Goal: Task Accomplishment & Management: Use online tool/utility

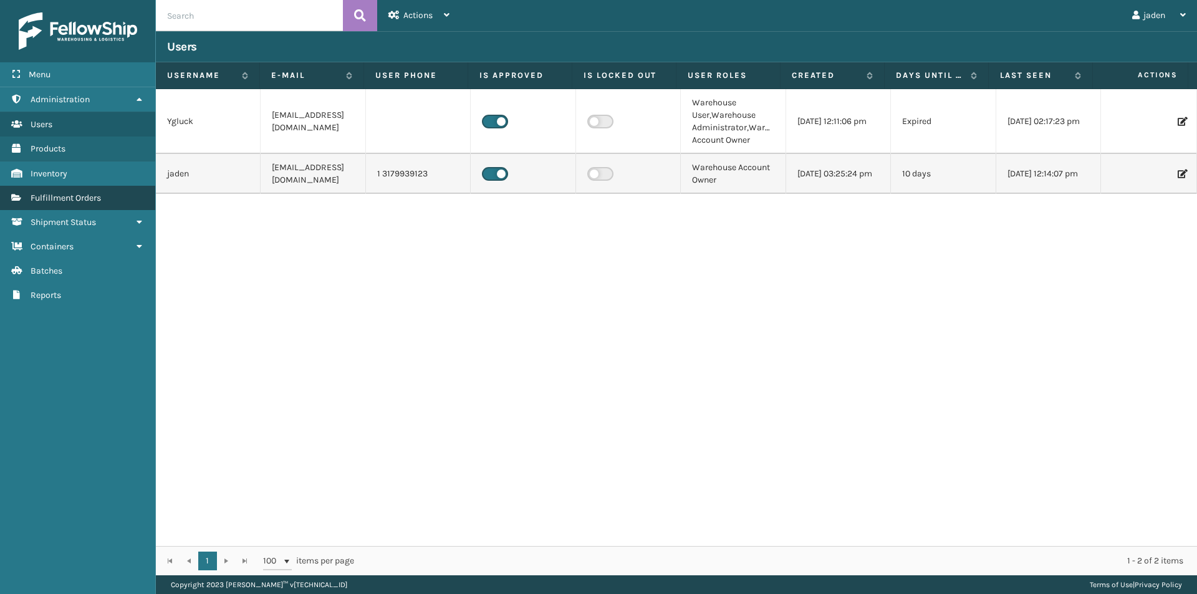
click at [110, 204] on link "Fulfillment Orders Fulfillment Orders" at bounding box center [77, 198] width 155 height 24
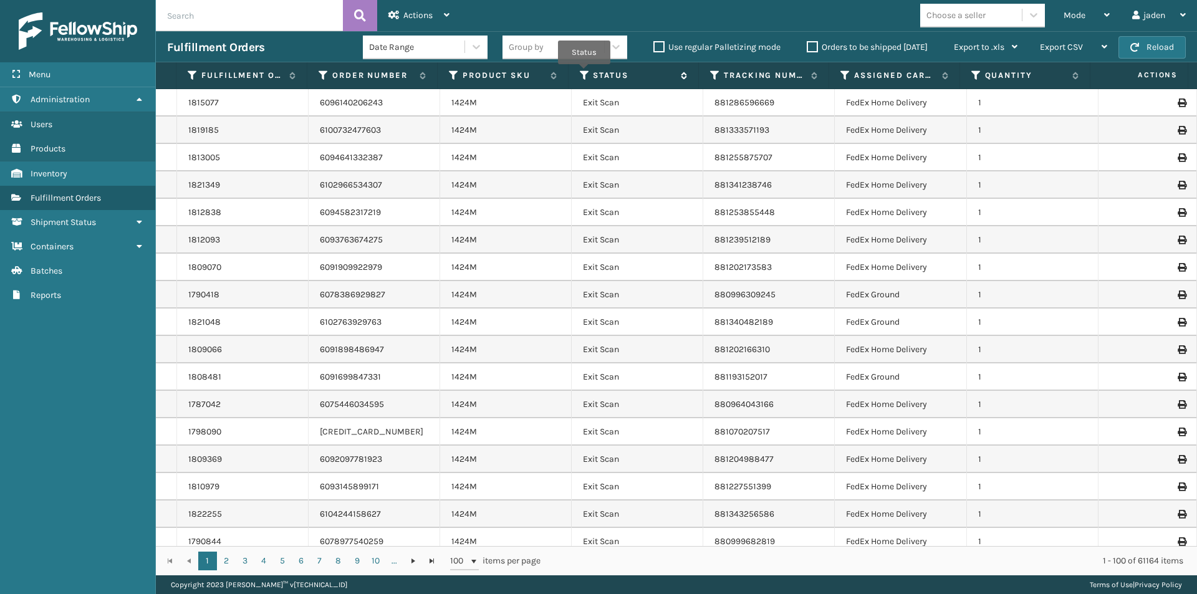
click at [584, 73] on icon at bounding box center [585, 75] width 10 height 11
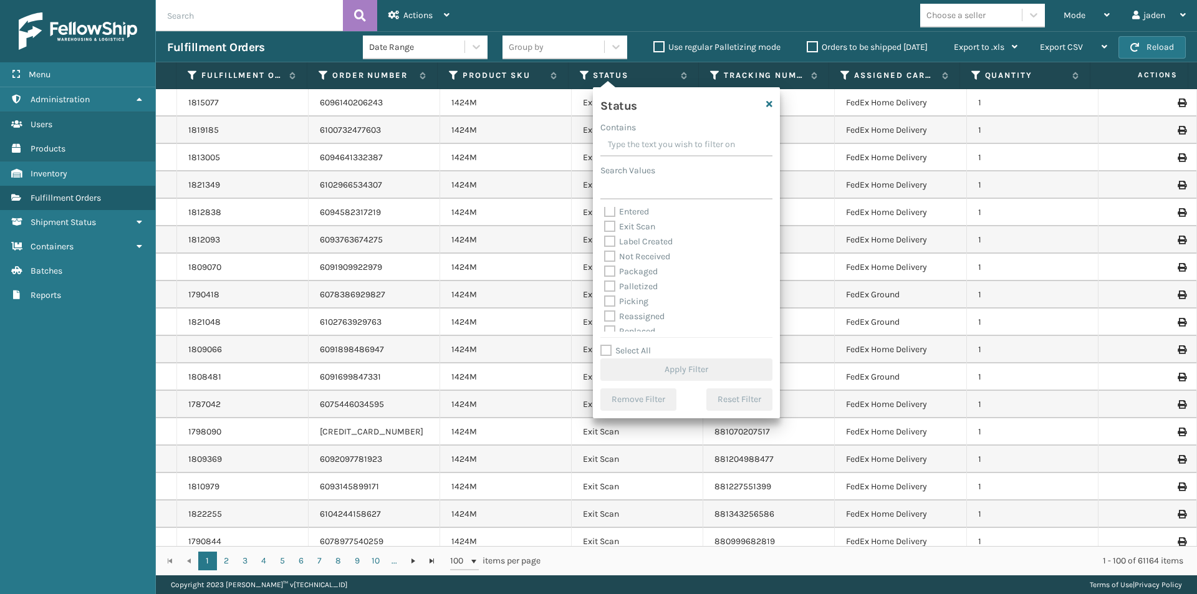
scroll to position [62, 0]
click at [613, 269] on label "Picking" at bounding box center [626, 271] width 44 height 11
click at [605, 269] on input "Picking" at bounding box center [604, 268] width 1 height 8
checkbox input "true"
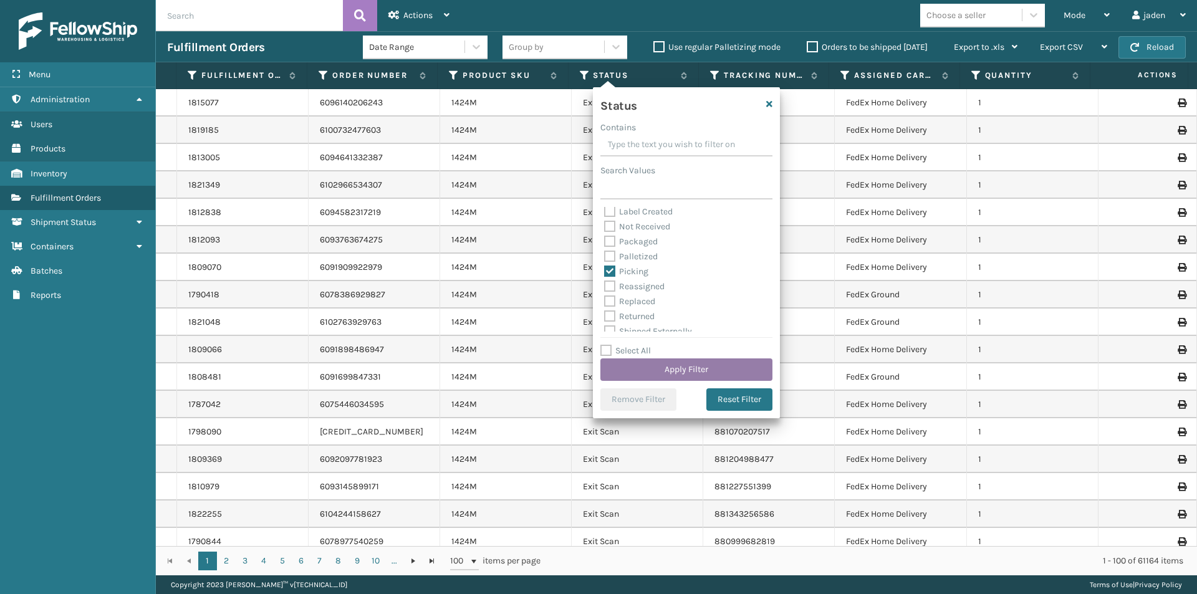
click at [689, 375] on button "Apply Filter" at bounding box center [687, 370] width 172 height 22
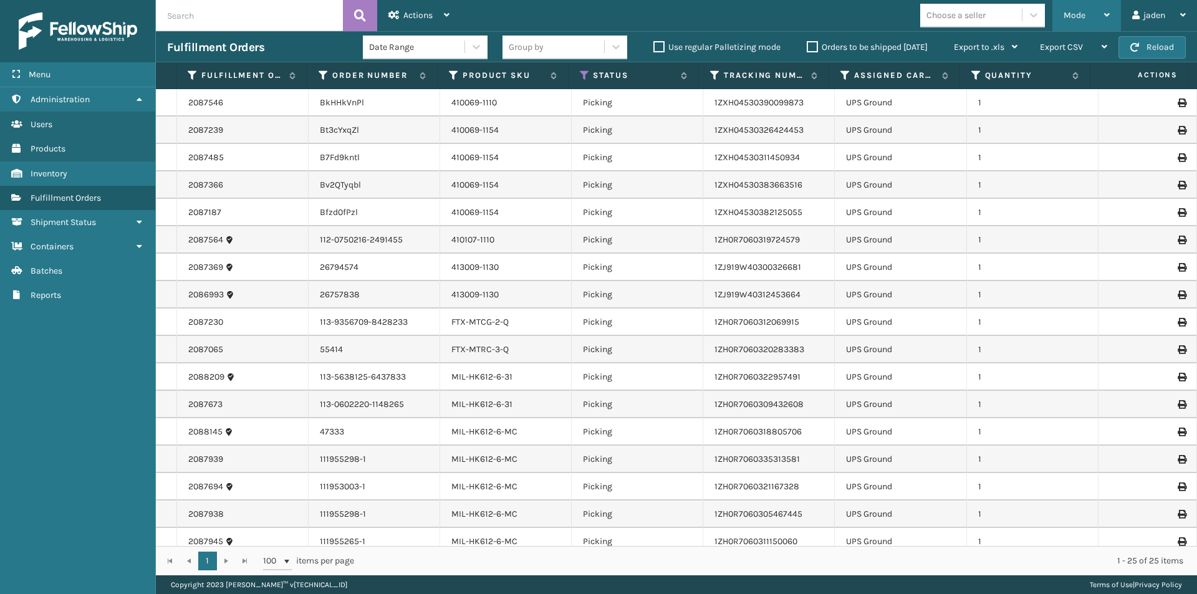
click at [1090, 11] on div "Mode" at bounding box center [1087, 15] width 46 height 31
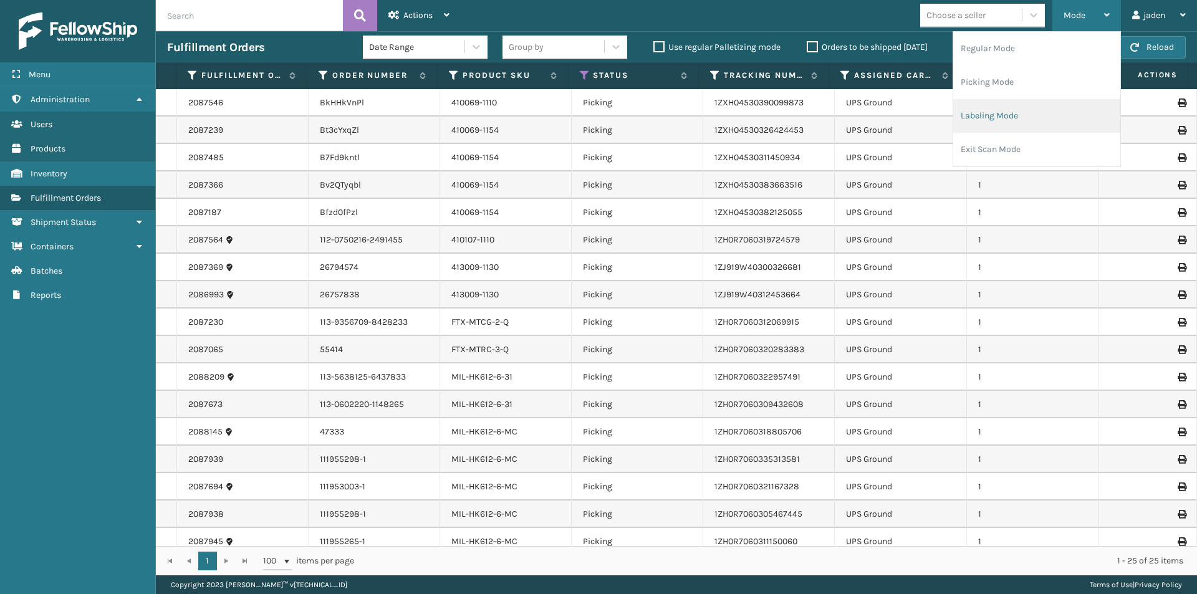
click at [1018, 113] on li "Labeling Mode" at bounding box center [1037, 116] width 167 height 34
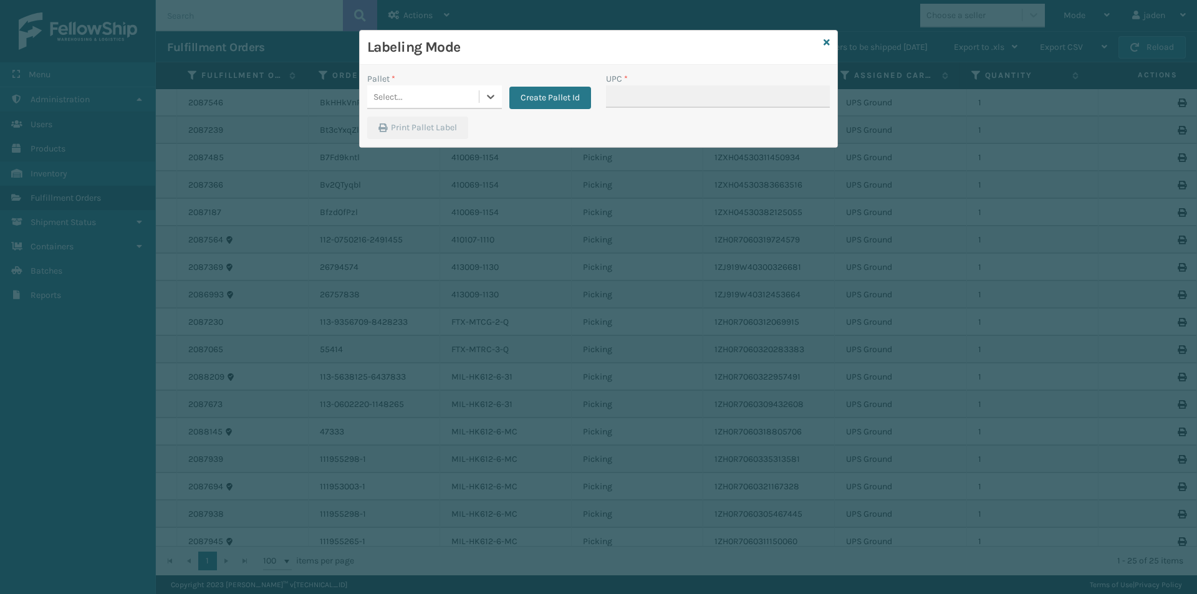
click at [506, 95] on div "Create Pallet Id" at bounding box center [546, 90] width 89 height 37
click at [491, 92] on icon at bounding box center [491, 96] width 12 height 12
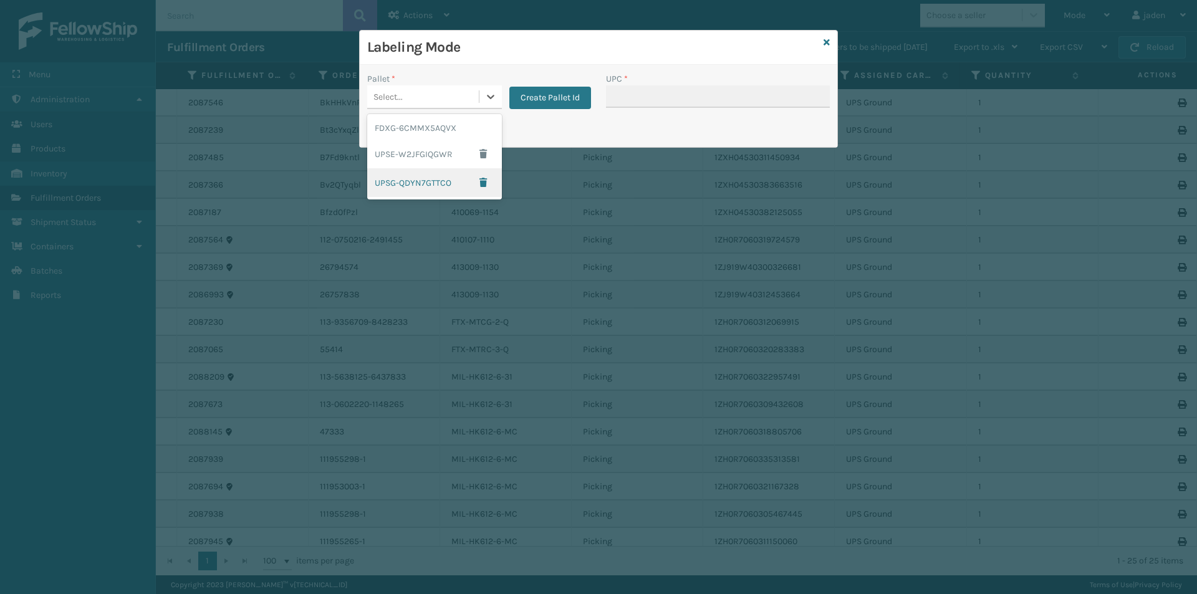
click at [389, 184] on div "UPSG-QDYN7GTTCO" at bounding box center [434, 182] width 135 height 29
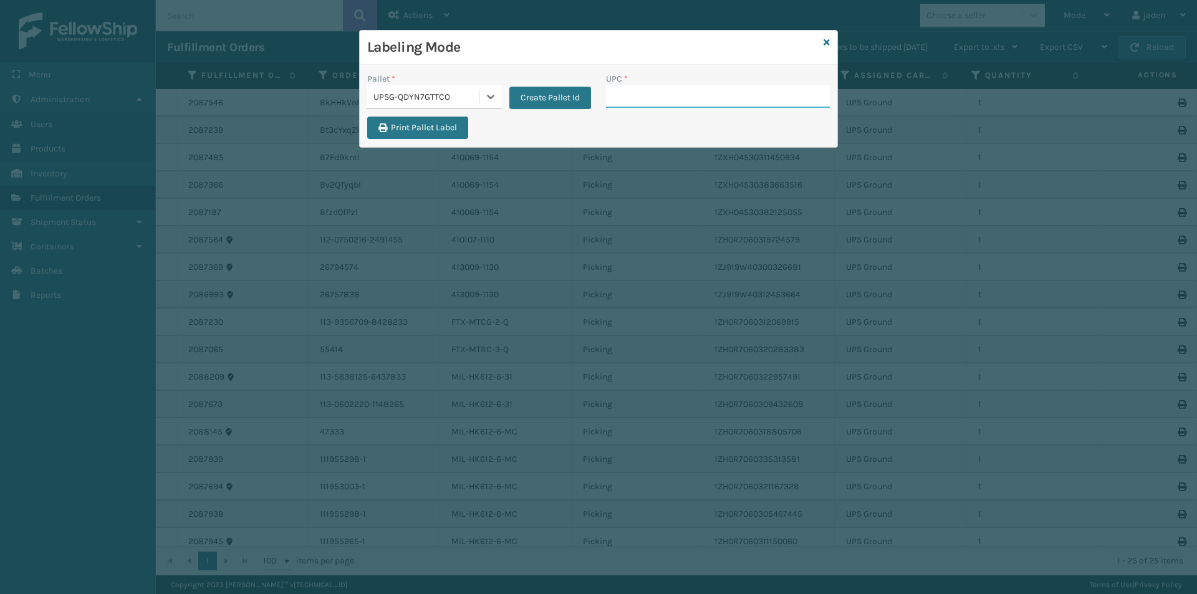
click at [682, 93] on input "UPC *" at bounding box center [718, 96] width 224 height 22
type input "8409851"
click at [824, 43] on icon at bounding box center [827, 42] width 6 height 9
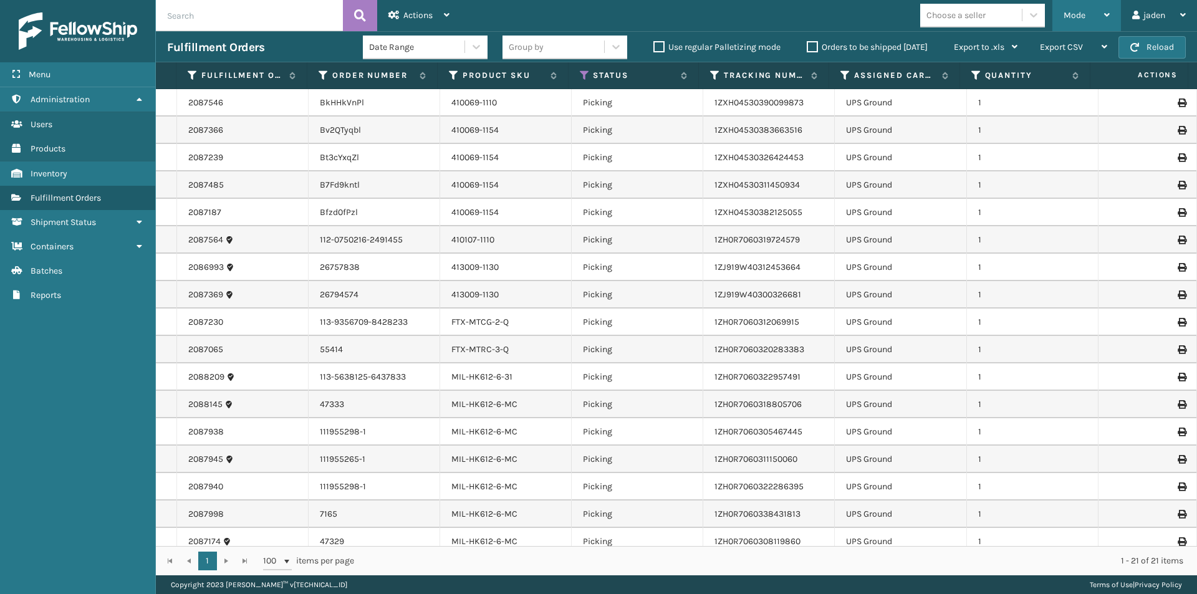
click at [1081, 12] on span "Mode" at bounding box center [1075, 15] width 22 height 11
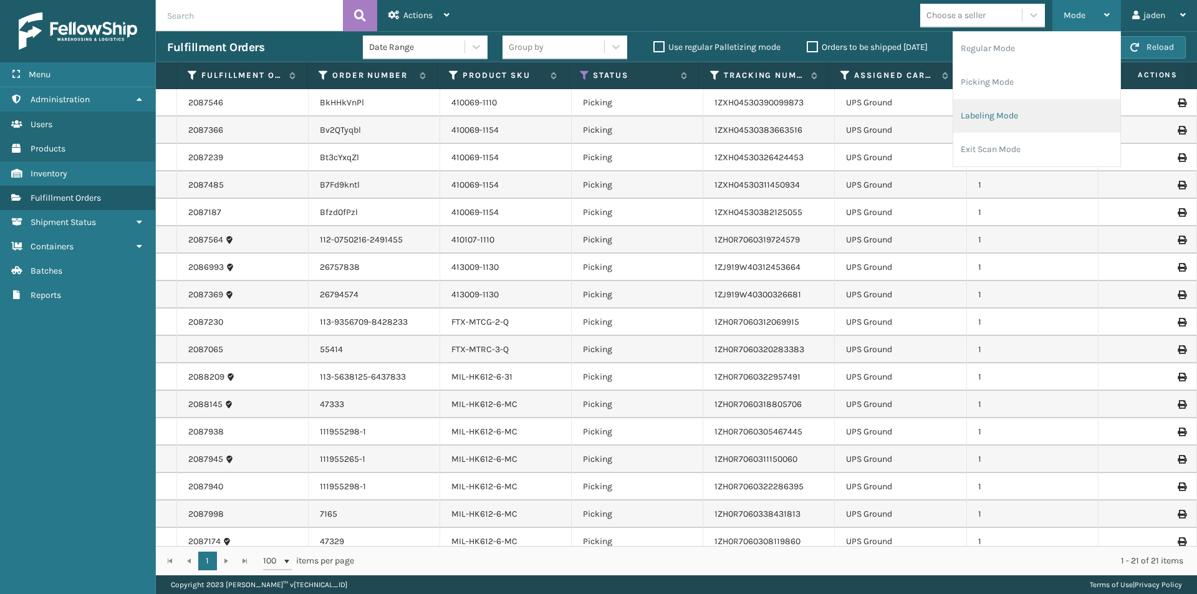
click at [1019, 115] on li "Labeling Mode" at bounding box center [1037, 116] width 167 height 34
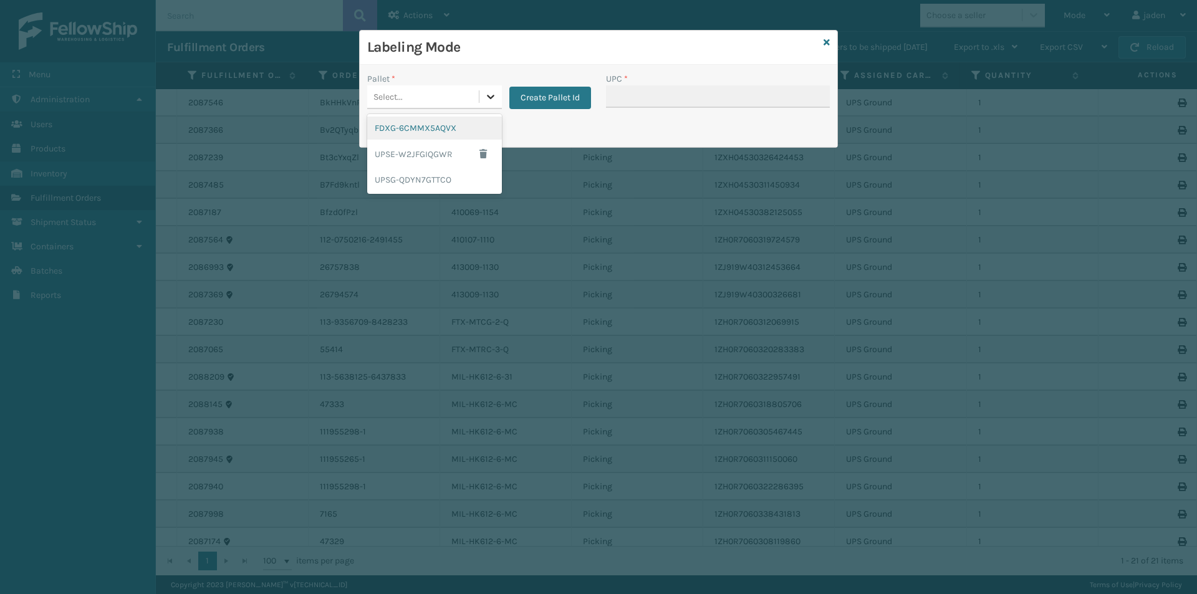
click at [495, 97] on icon at bounding box center [491, 96] width 12 height 12
click at [425, 180] on div "UPSG-QDYN7GTTCO" at bounding box center [434, 179] width 135 height 23
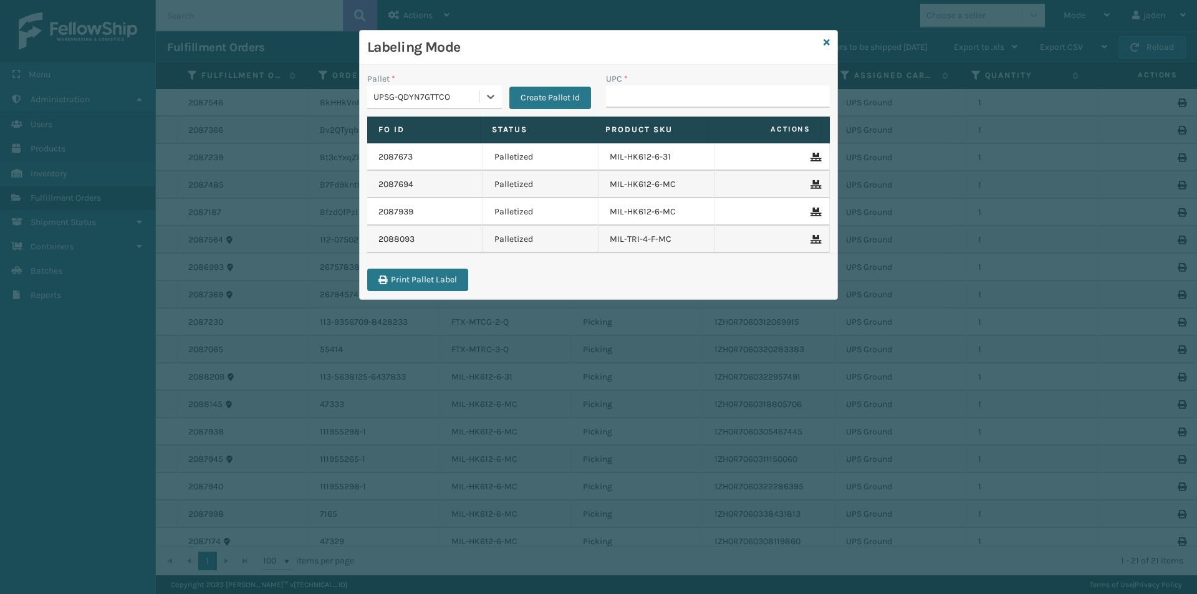
click at [632, 114] on div "UPC *" at bounding box center [718, 94] width 239 height 44
click at [641, 100] on input "UPC *" at bounding box center [718, 96] width 224 height 22
type input "410069-1110"
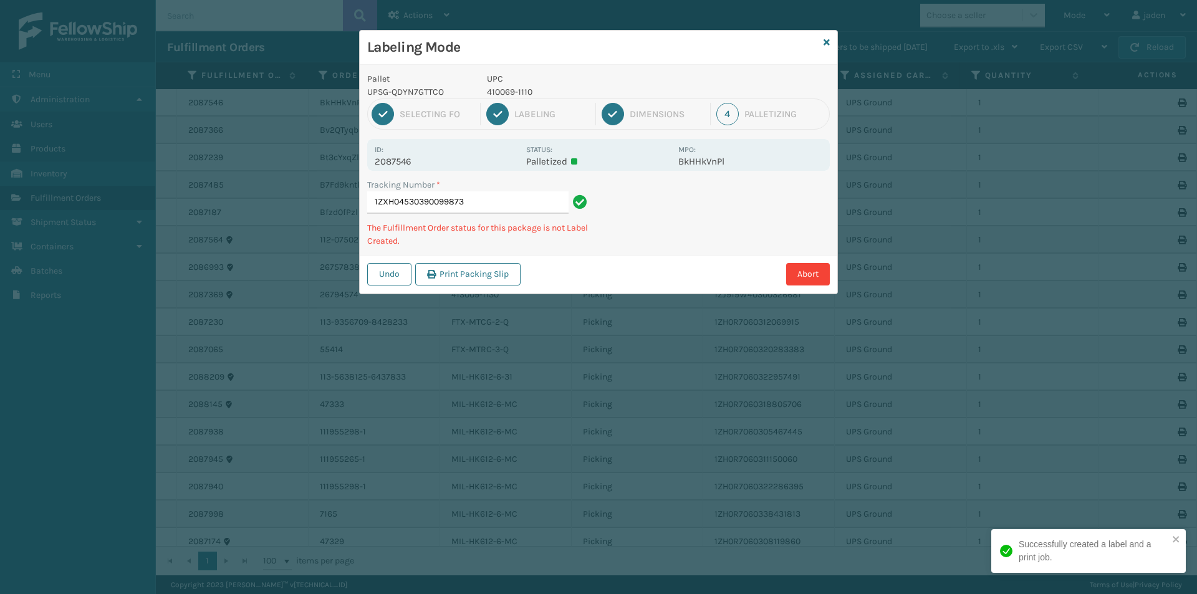
type input "1ZXH045303900998734"
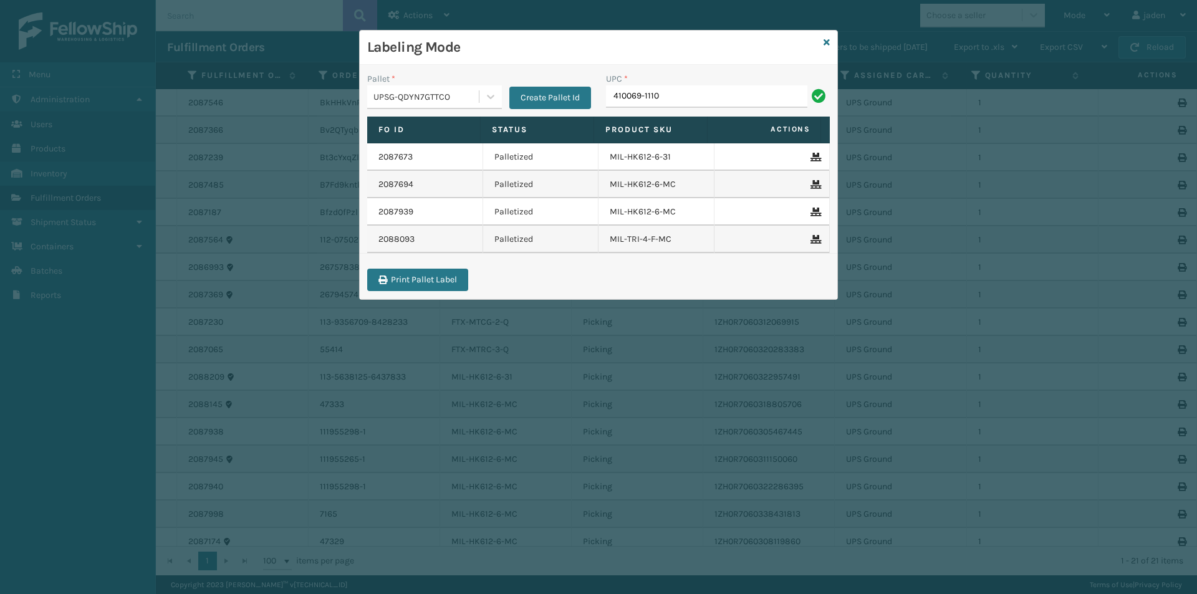
type input "410069-1110"
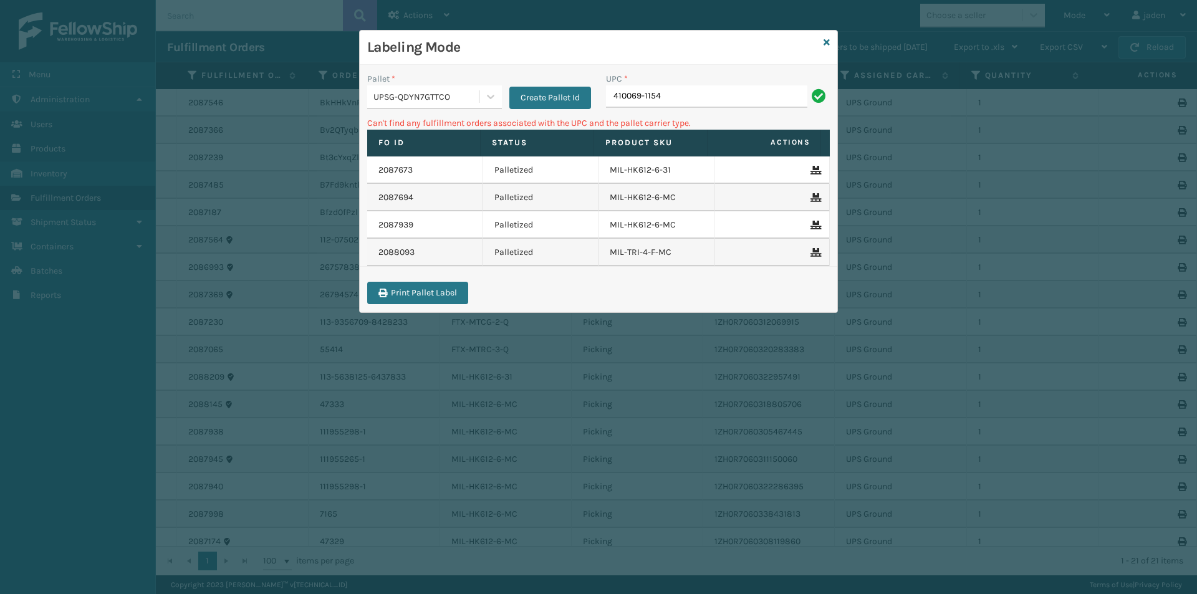
type input "410069-1154"
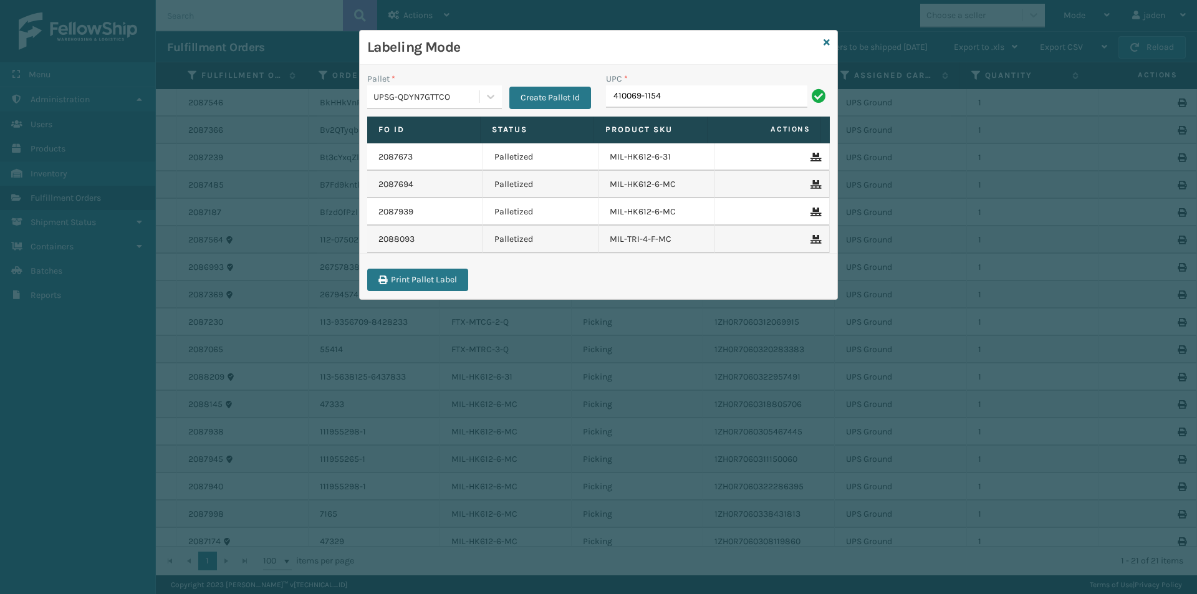
type input "410069-1154"
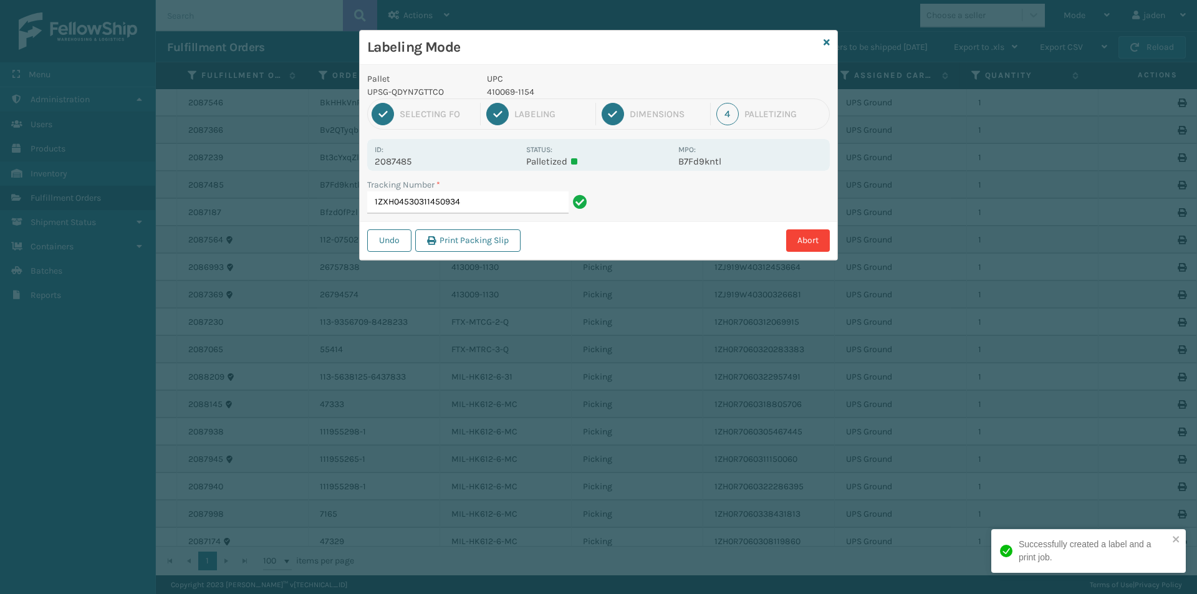
click at [507, 95] on p "410069-1154" at bounding box center [579, 91] width 184 height 13
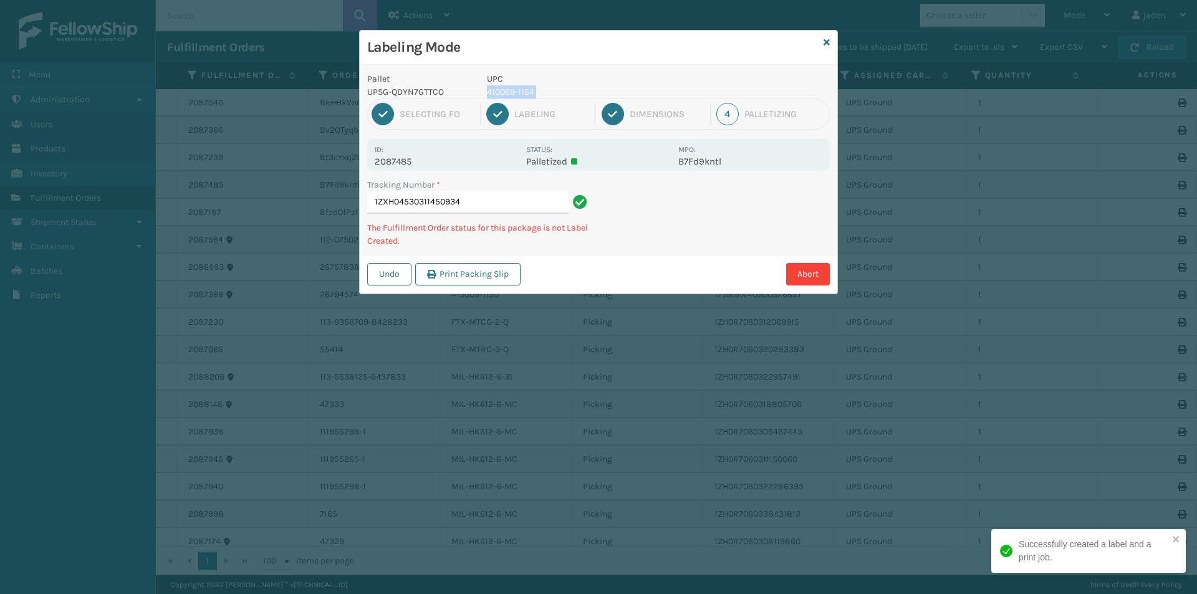
click at [507, 95] on p "410069-1154" at bounding box center [579, 91] width 184 height 13
copy p "410069-1154"
drag, startPoint x: 735, startPoint y: 195, endPoint x: 726, endPoint y: 200, distance: 10.1
drag, startPoint x: 726, startPoint y: 200, endPoint x: 659, endPoint y: 154, distance: 80.8
click at [601, 261] on div "Undo Print Packing Slip Abort" at bounding box center [599, 274] width 478 height 38
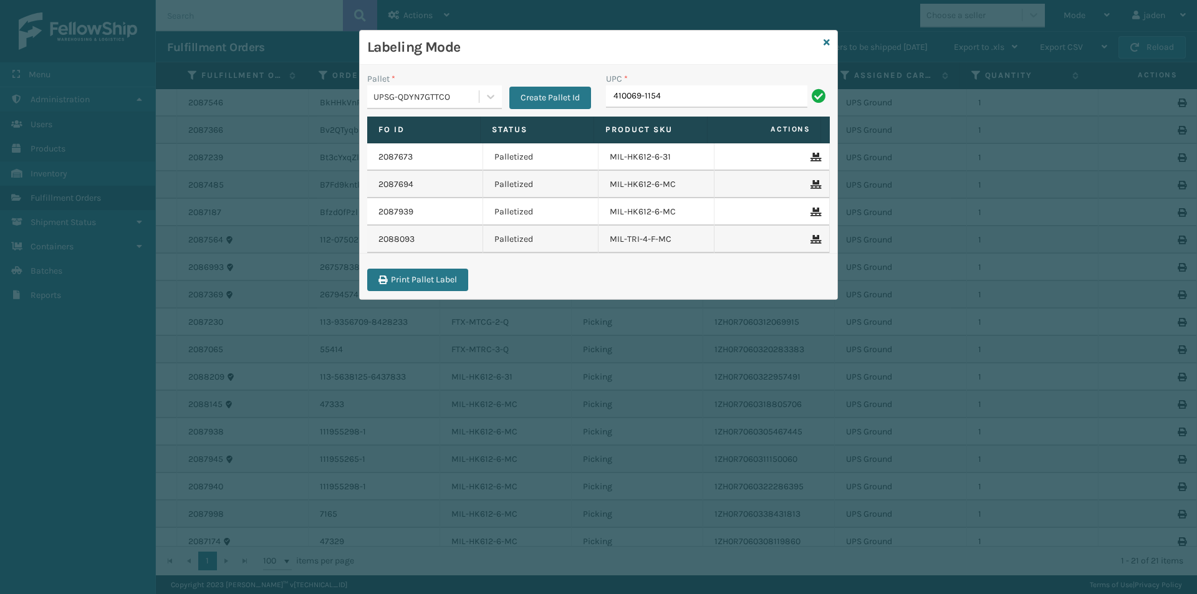
type input "410069-1154"
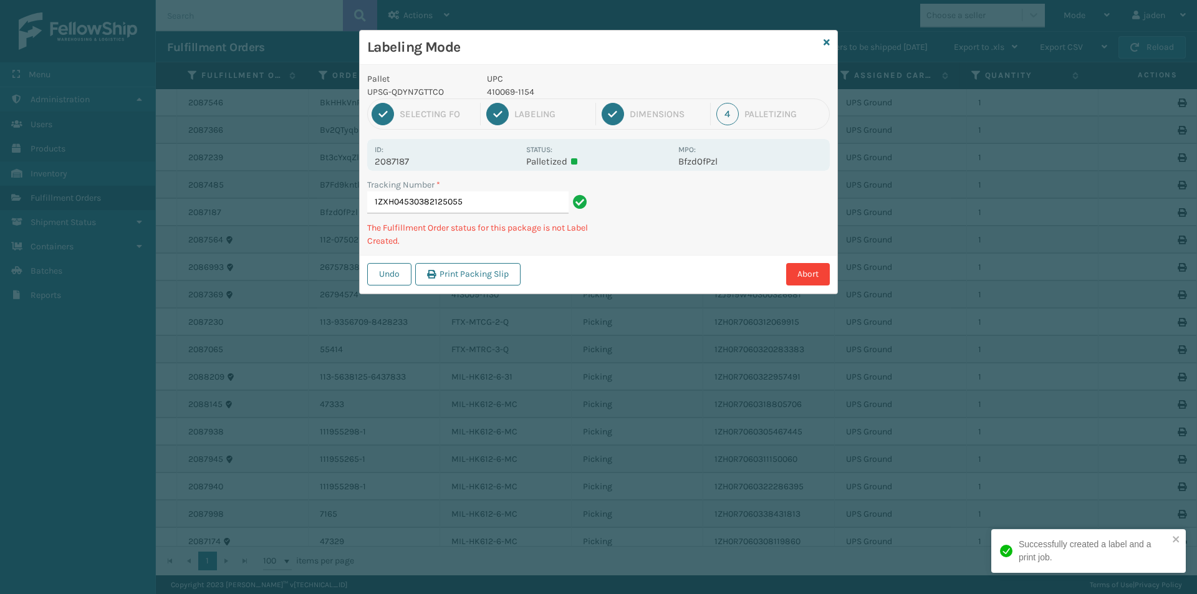
drag, startPoint x: 718, startPoint y: 212, endPoint x: 699, endPoint y: 225, distance: 22.8
click at [586, 286] on div "Undo Print Packing Slip Abort" at bounding box center [599, 274] width 478 height 38
drag, startPoint x: 700, startPoint y: 224, endPoint x: 781, endPoint y: 208, distance: 82.6
click at [560, 299] on div "Labeling Mode Pallet UPSG-QDYN7GTTCO UPC 410069-1154 1 Selecting FO 2 Labeling …" at bounding box center [598, 297] width 1197 height 594
click at [647, 279] on div "Abort" at bounding box center [678, 274] width 306 height 22
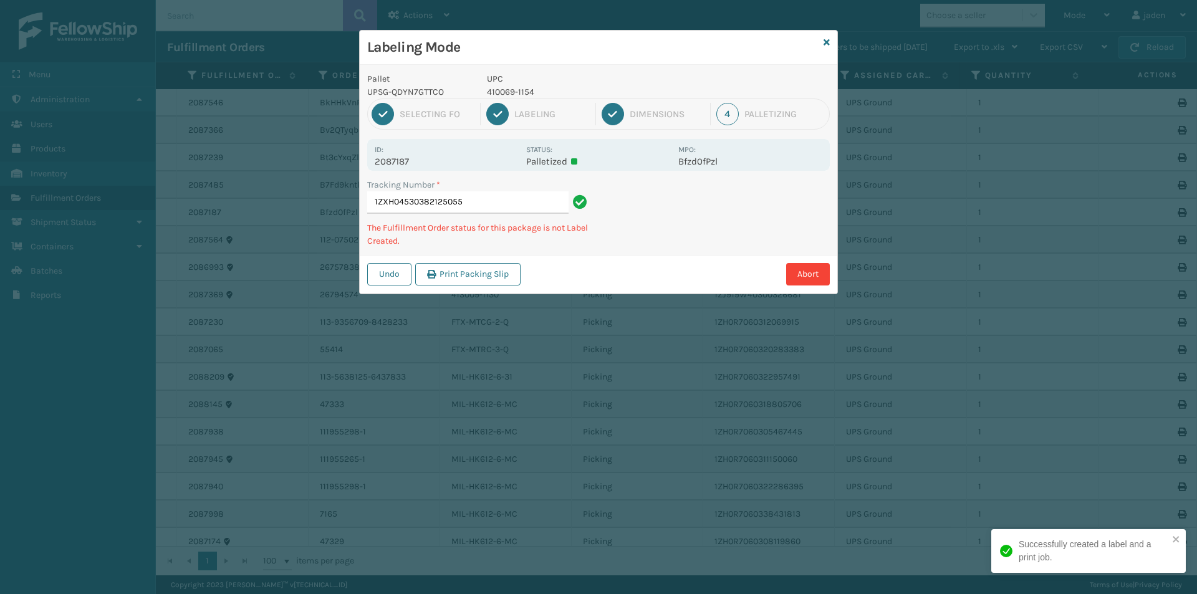
drag, startPoint x: 761, startPoint y: 198, endPoint x: 662, endPoint y: 243, distance: 108.9
click at [662, 243] on div "Tracking Number * 1ZXH04530382125055 The Fulfillment Order status for this pack…" at bounding box center [599, 216] width 478 height 77
drag, startPoint x: 783, startPoint y: 185, endPoint x: 757, endPoint y: 185, distance: 25.6
click at [639, 249] on div "Tracking Number * 1ZXH04530382125055 The Fulfillment Order status for this pack…" at bounding box center [599, 216] width 478 height 77
drag, startPoint x: 757, startPoint y: 185, endPoint x: 607, endPoint y: 256, distance: 165.7
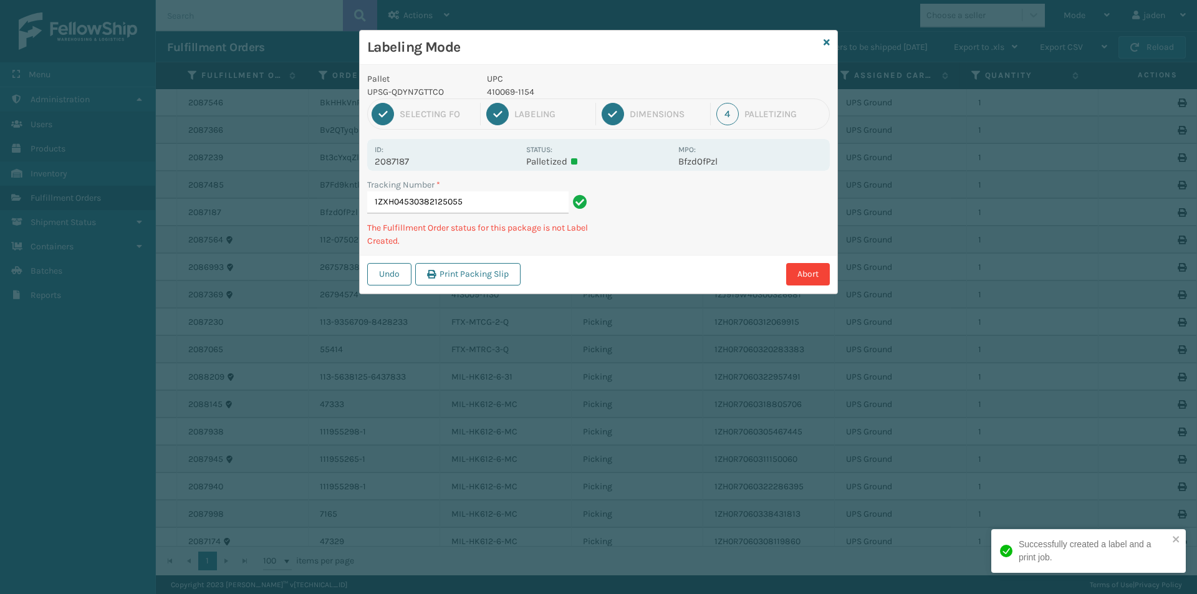
click at [607, 256] on div "Undo Print Packing Slip Abort" at bounding box center [599, 274] width 478 height 38
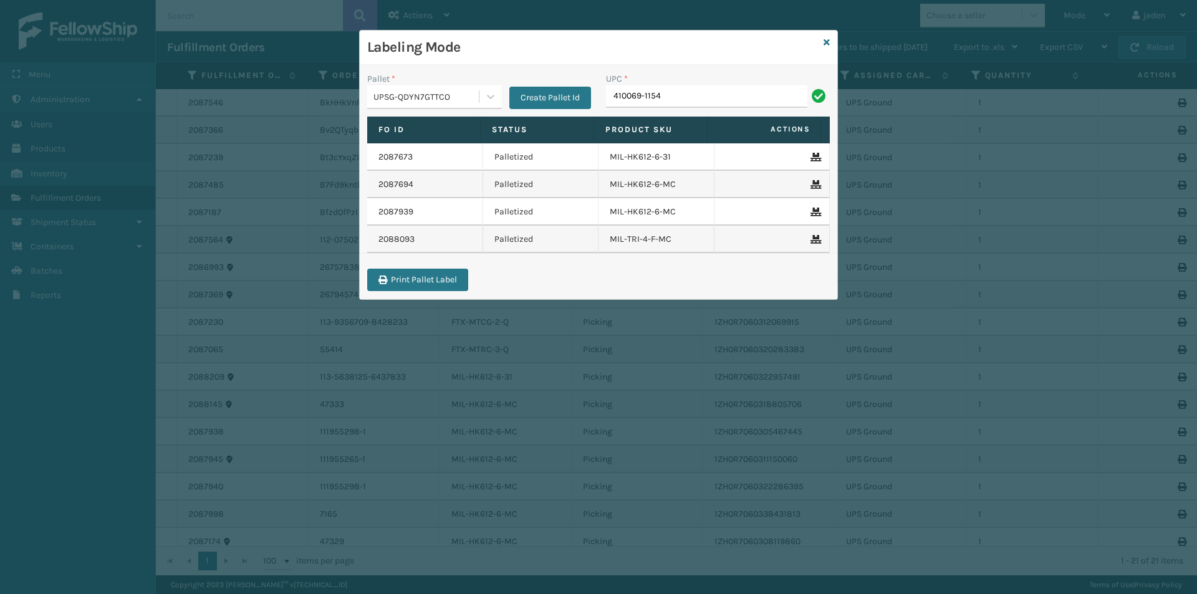
type input "410069-1154"
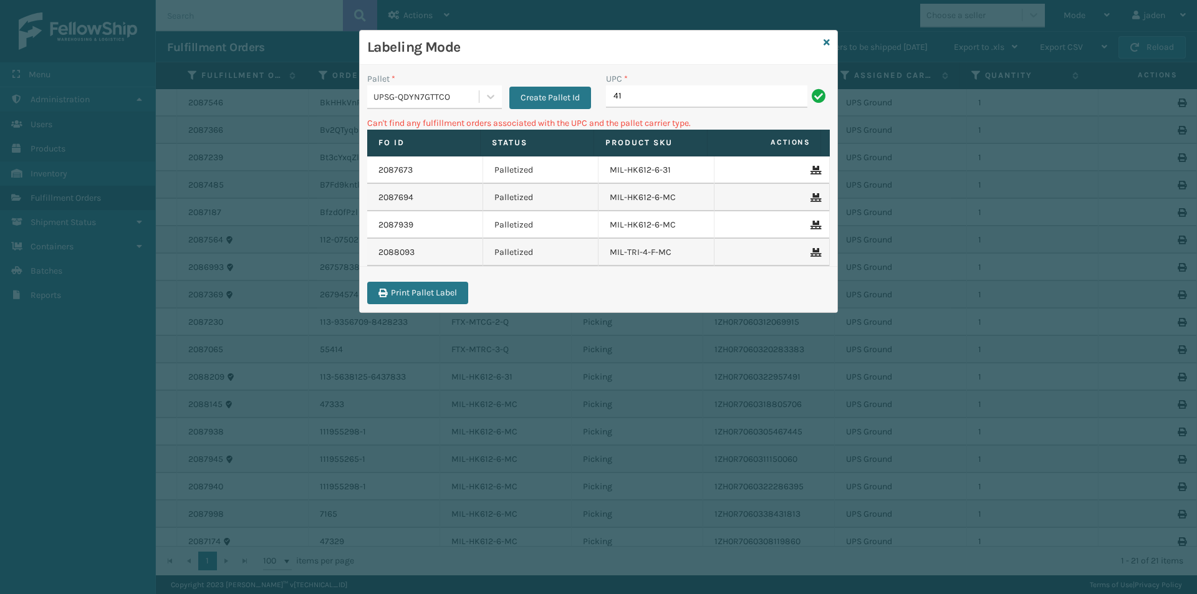
type input "4"
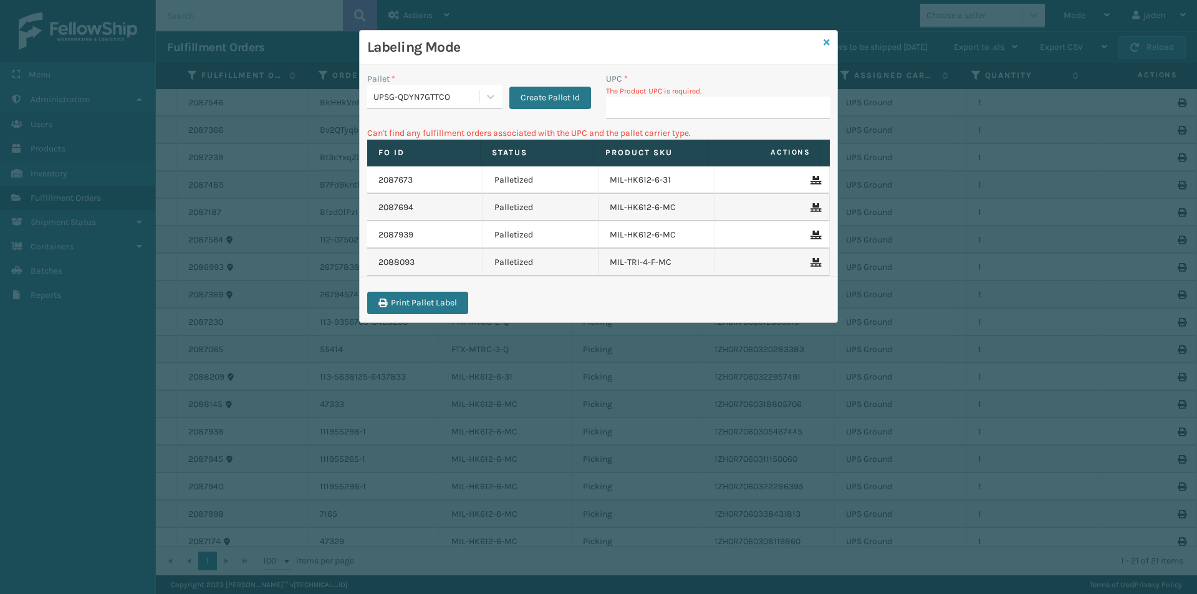
click at [826, 44] on icon at bounding box center [827, 42] width 6 height 9
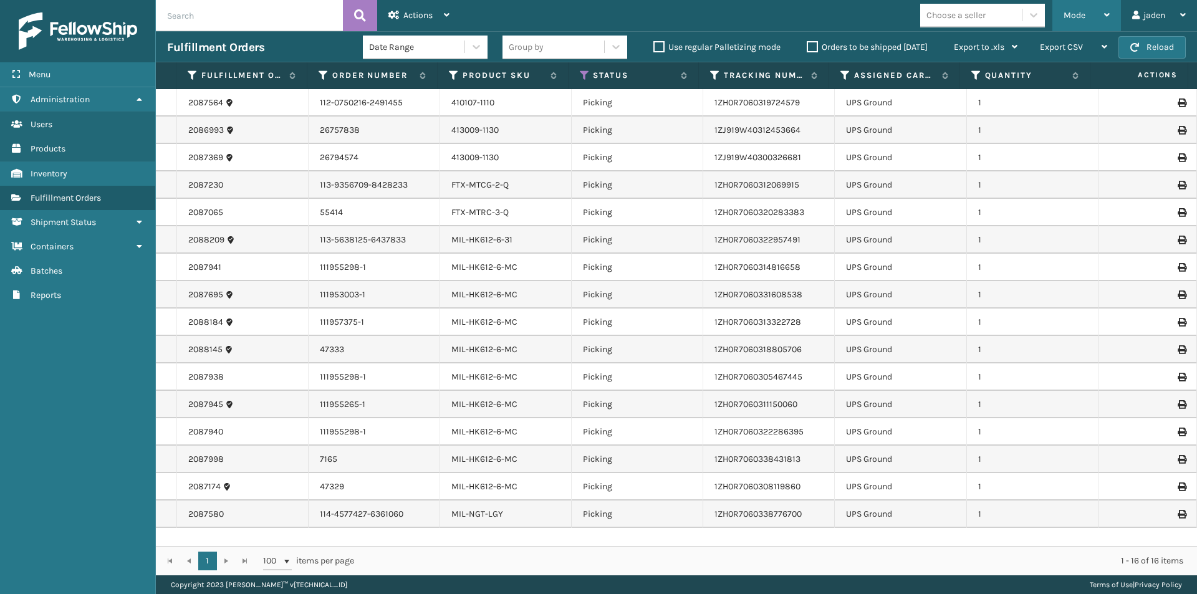
click at [1081, 20] on span "Mode" at bounding box center [1075, 15] width 22 height 11
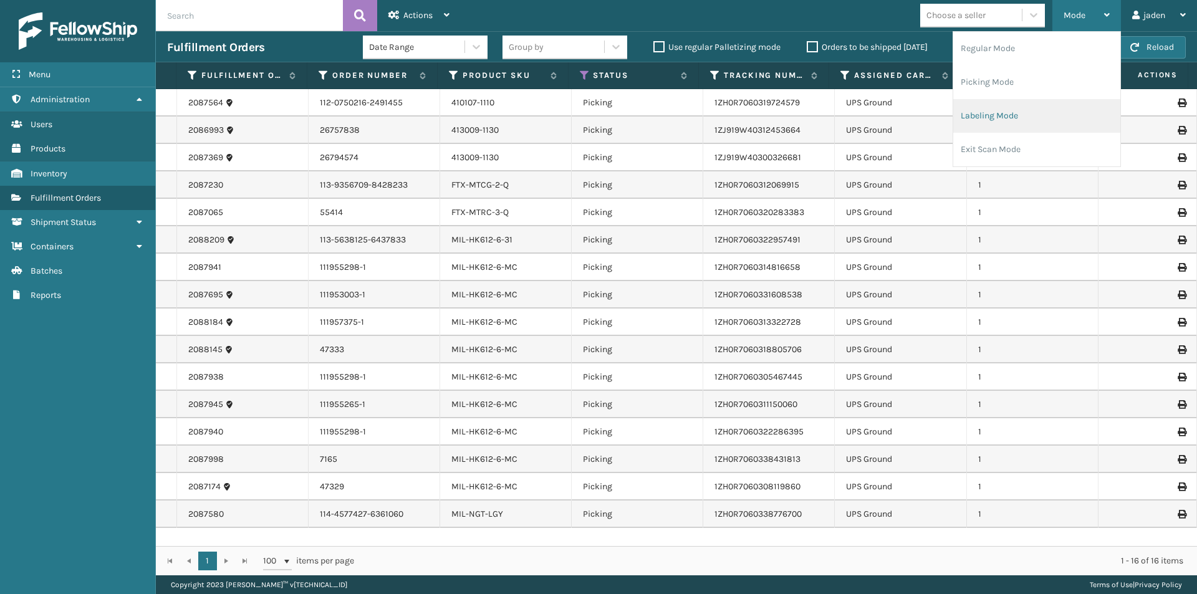
click at [1020, 115] on li "Labeling Mode" at bounding box center [1037, 116] width 167 height 34
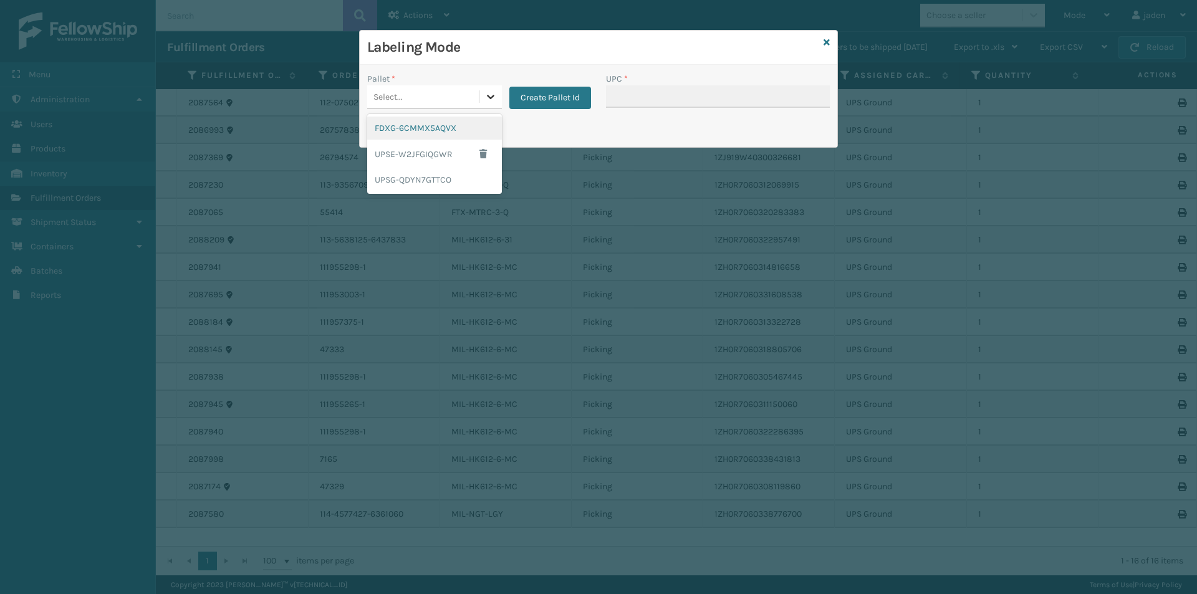
click at [480, 98] on div at bounding box center [491, 96] width 22 height 22
drag, startPoint x: 415, startPoint y: 178, endPoint x: 425, endPoint y: 179, distance: 10.6
click at [425, 179] on div "UPSG-QDYN7GTTCO" at bounding box center [434, 179] width 135 height 23
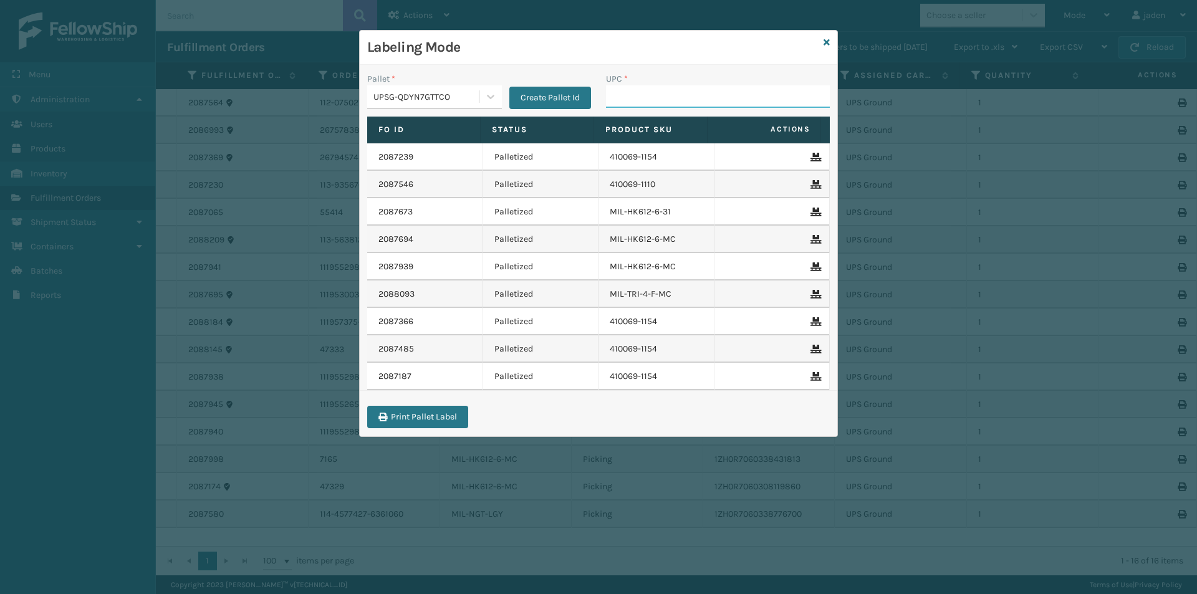
click at [712, 101] on input "UPC *" at bounding box center [718, 96] width 224 height 22
type input "410107-1110"
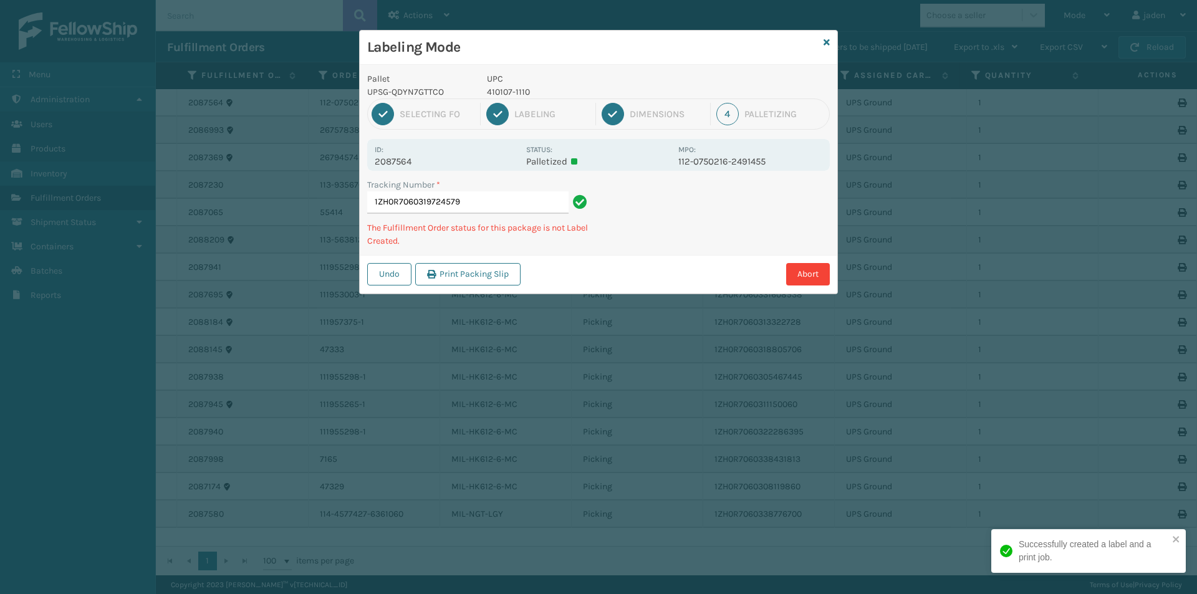
type input "1ZH0R70603197245794"
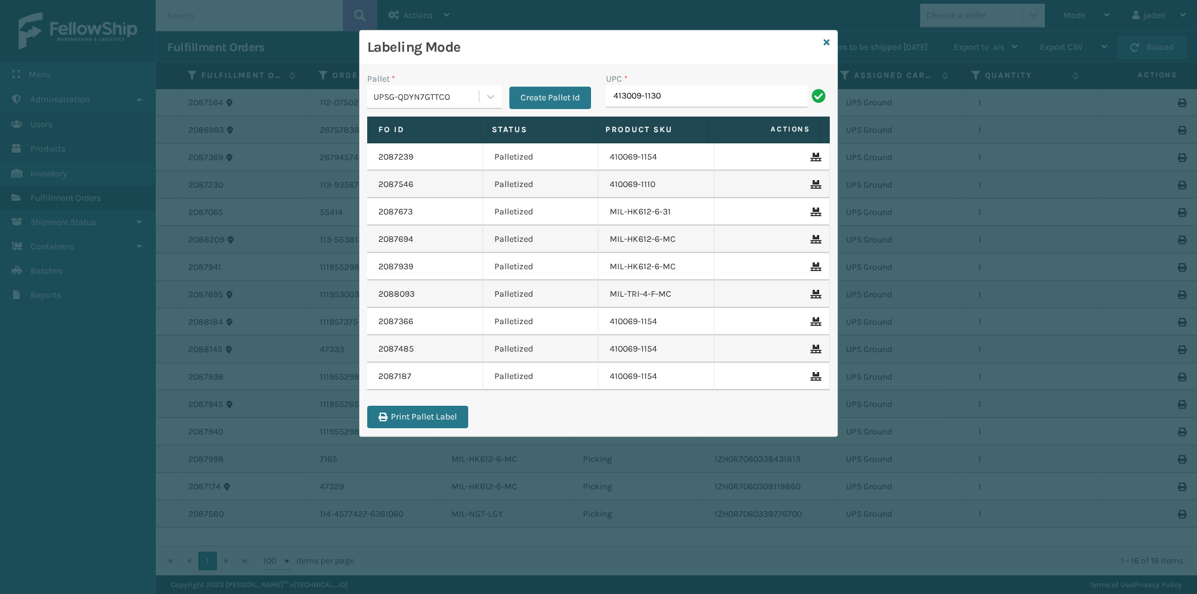
type input "413009-1130"
type input "413009-1110"
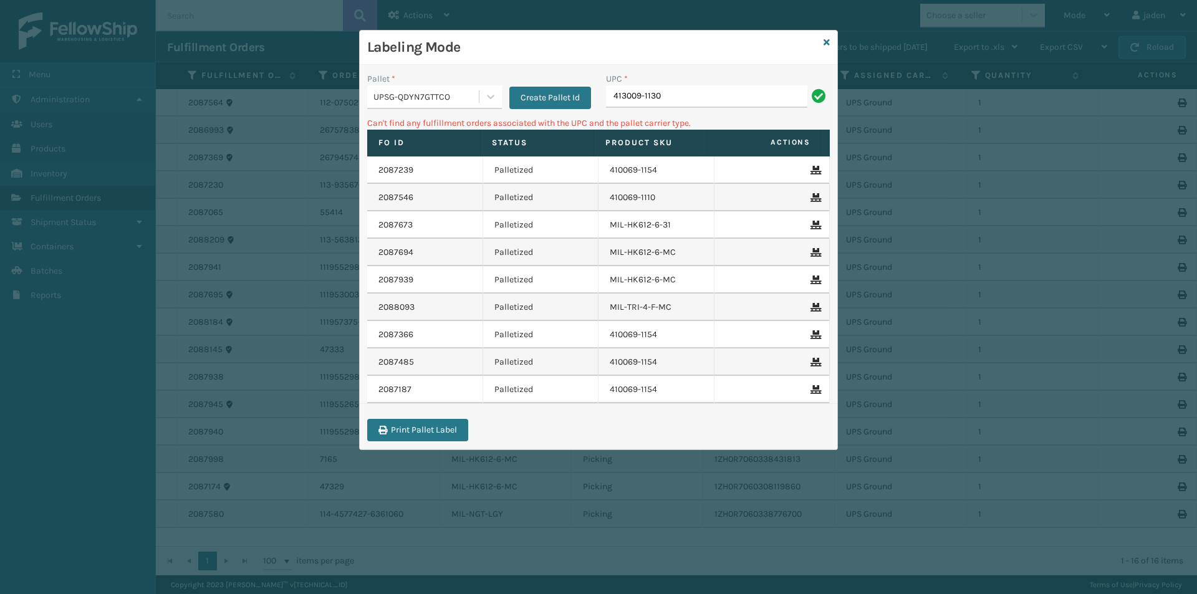
type input "413009-1130"
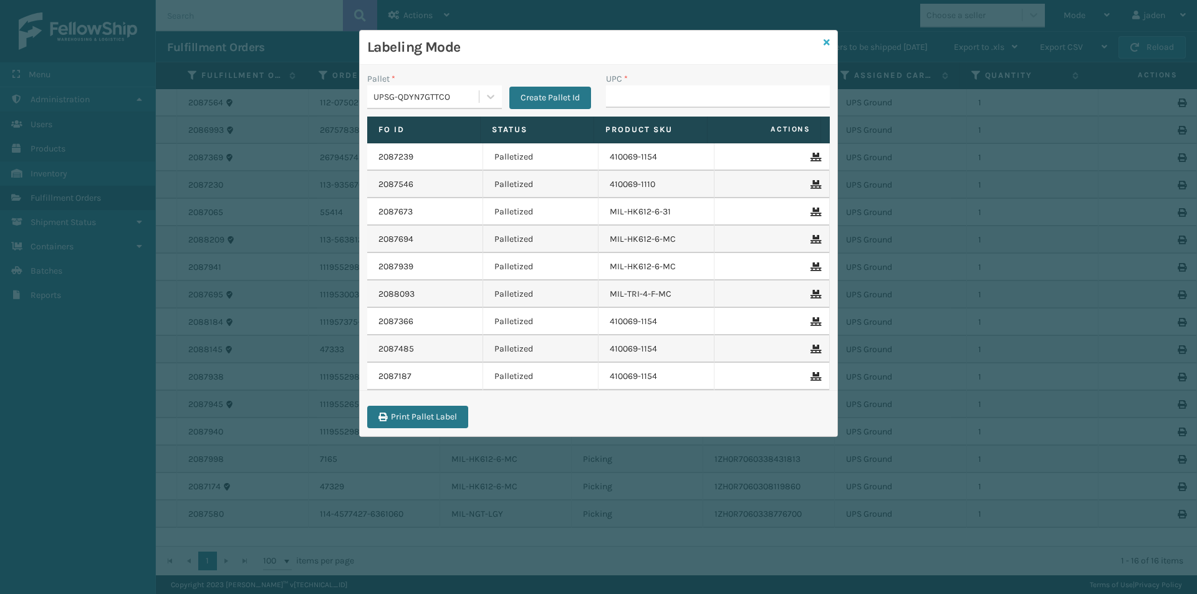
click at [828, 45] on icon at bounding box center [827, 42] width 6 height 9
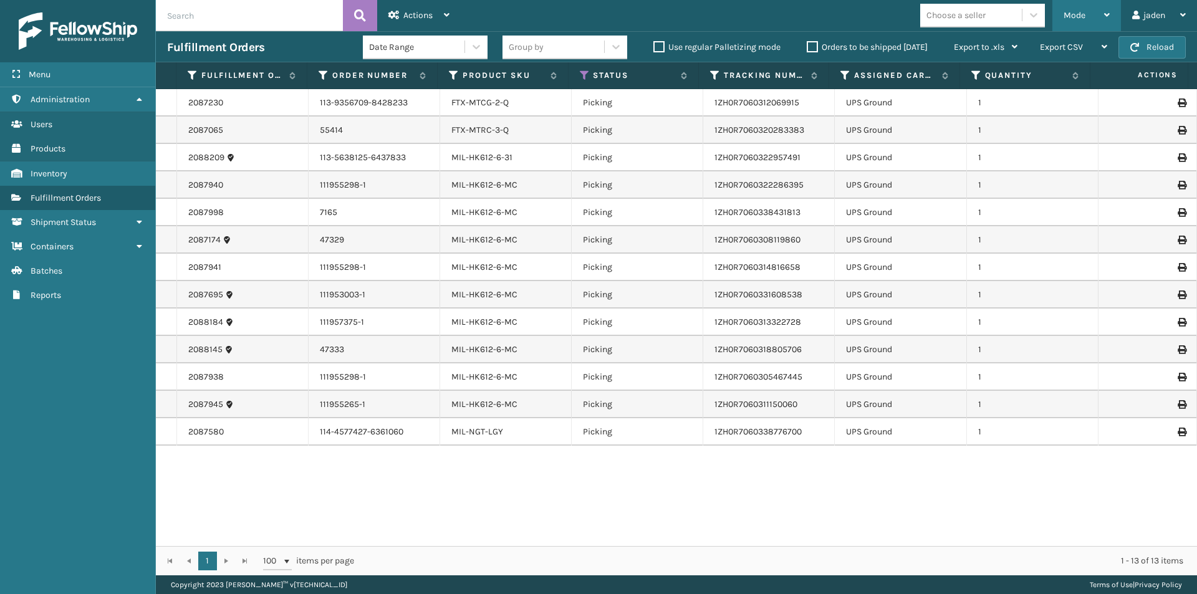
click at [1090, 12] on div "Mode" at bounding box center [1087, 15] width 46 height 31
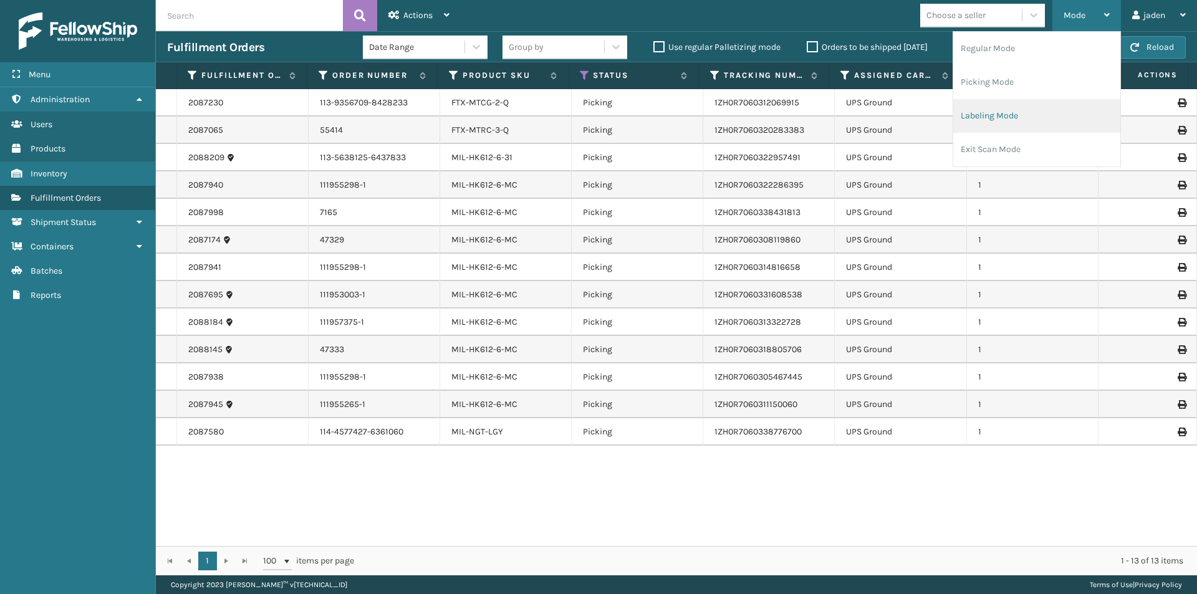
click at [995, 111] on li "Labeling Mode" at bounding box center [1037, 116] width 167 height 34
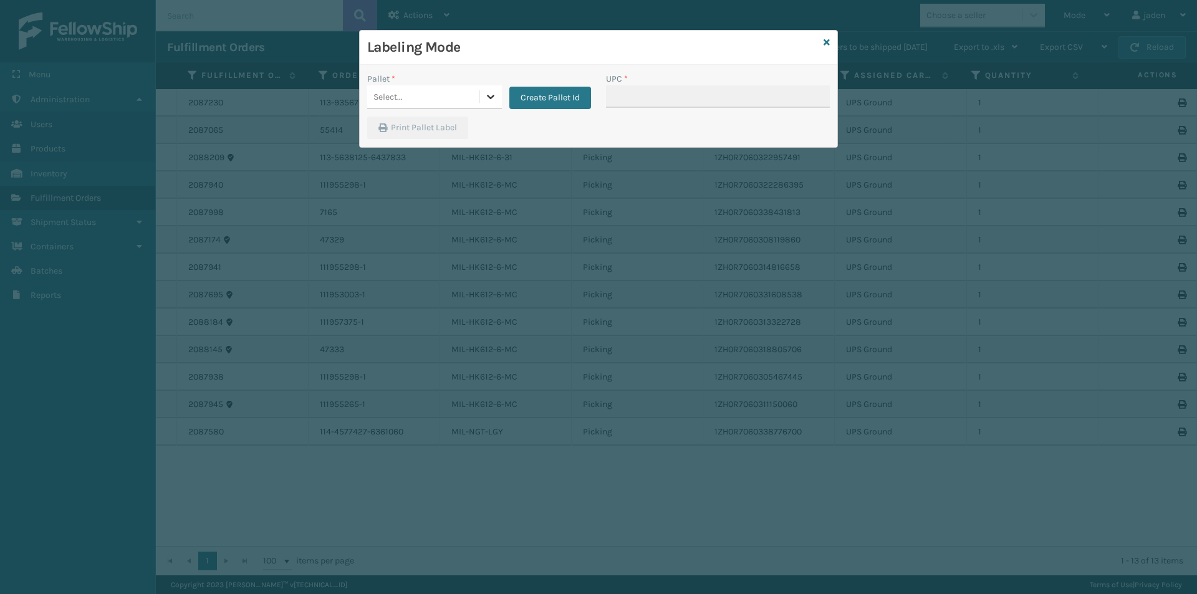
click at [490, 97] on icon at bounding box center [490, 97] width 7 height 4
click at [404, 124] on div "FDXG-6CMMX5AQVX" at bounding box center [434, 128] width 135 height 23
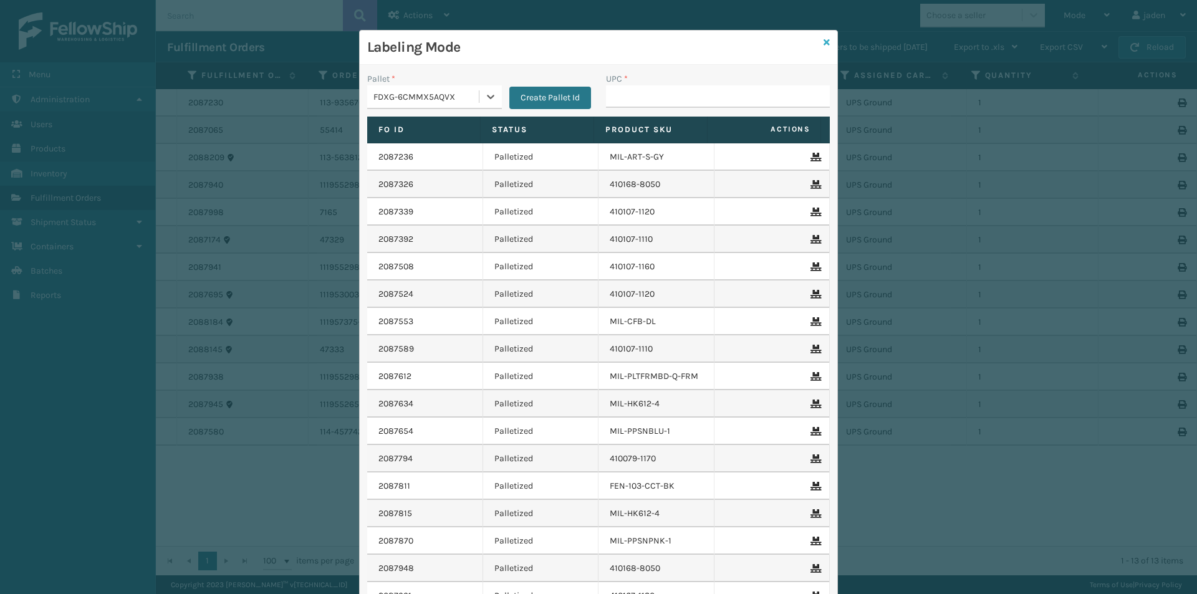
click at [825, 42] on icon at bounding box center [827, 42] width 6 height 9
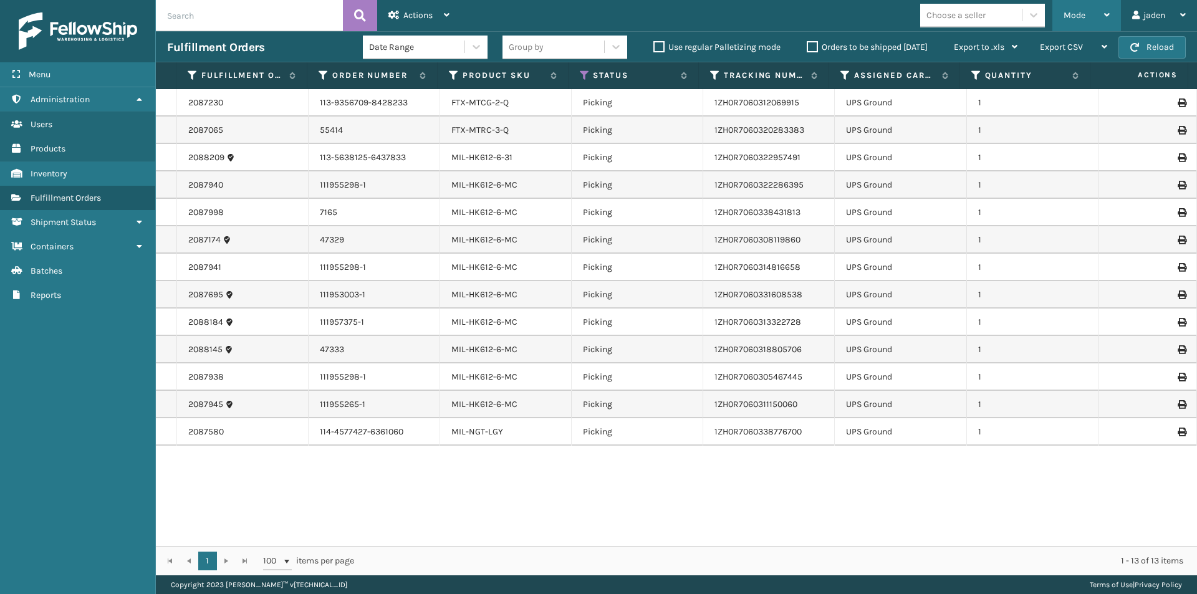
click at [1065, 21] on div "Mode" at bounding box center [1087, 15] width 46 height 31
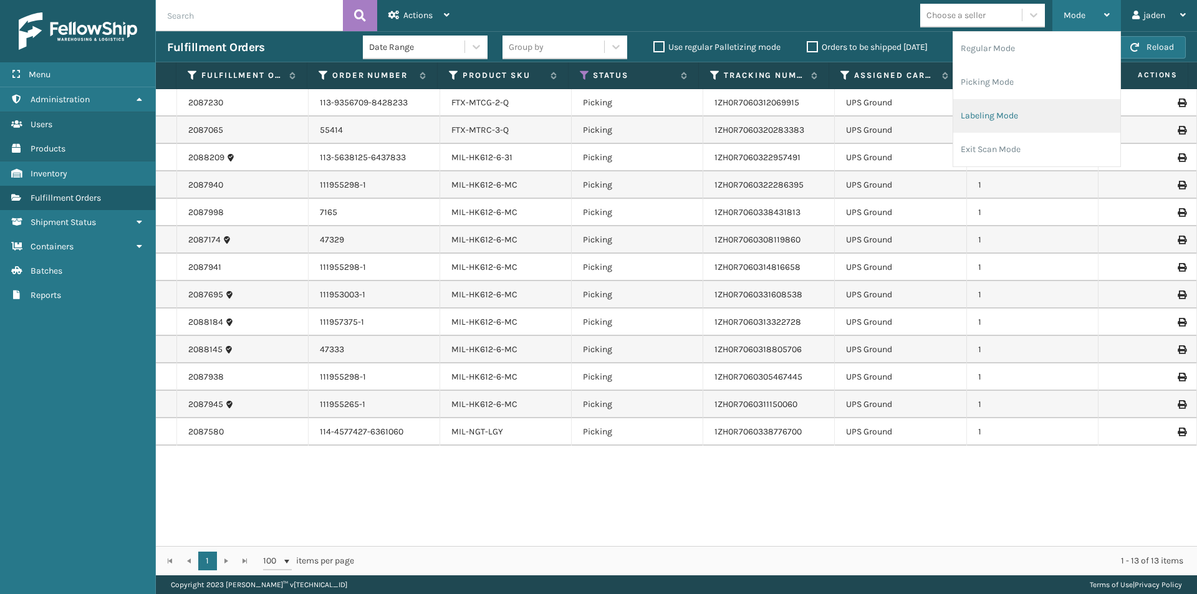
click at [1022, 116] on li "Labeling Mode" at bounding box center [1037, 116] width 167 height 34
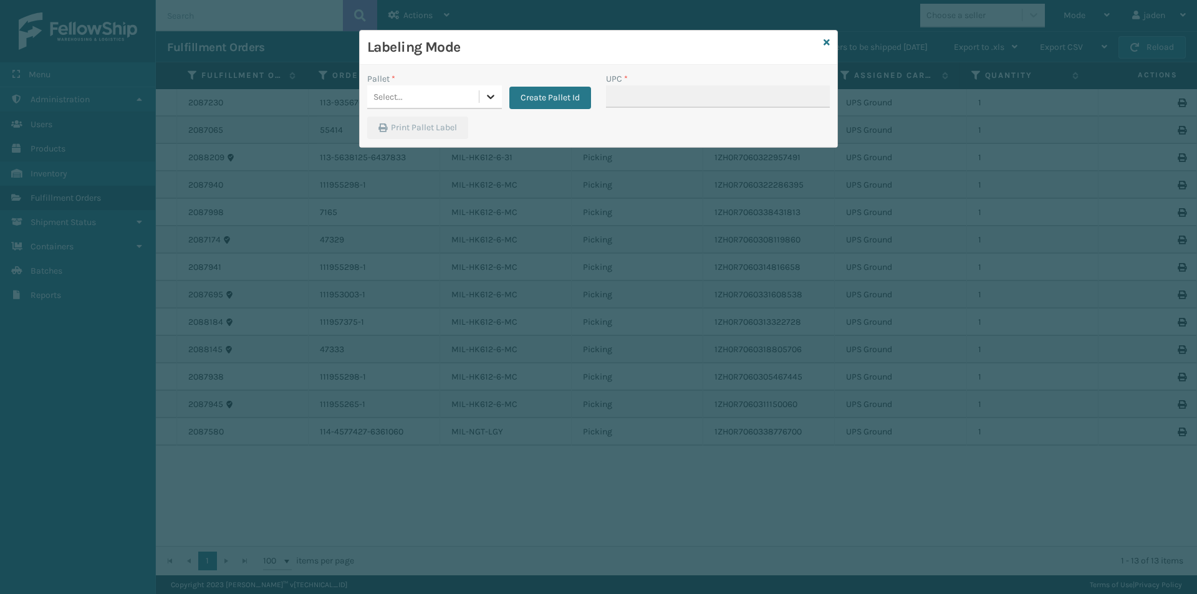
click at [497, 102] on div at bounding box center [491, 96] width 22 height 22
click at [404, 182] on div "UPSG-QDYN7GTTCO" at bounding box center [434, 179] width 135 height 23
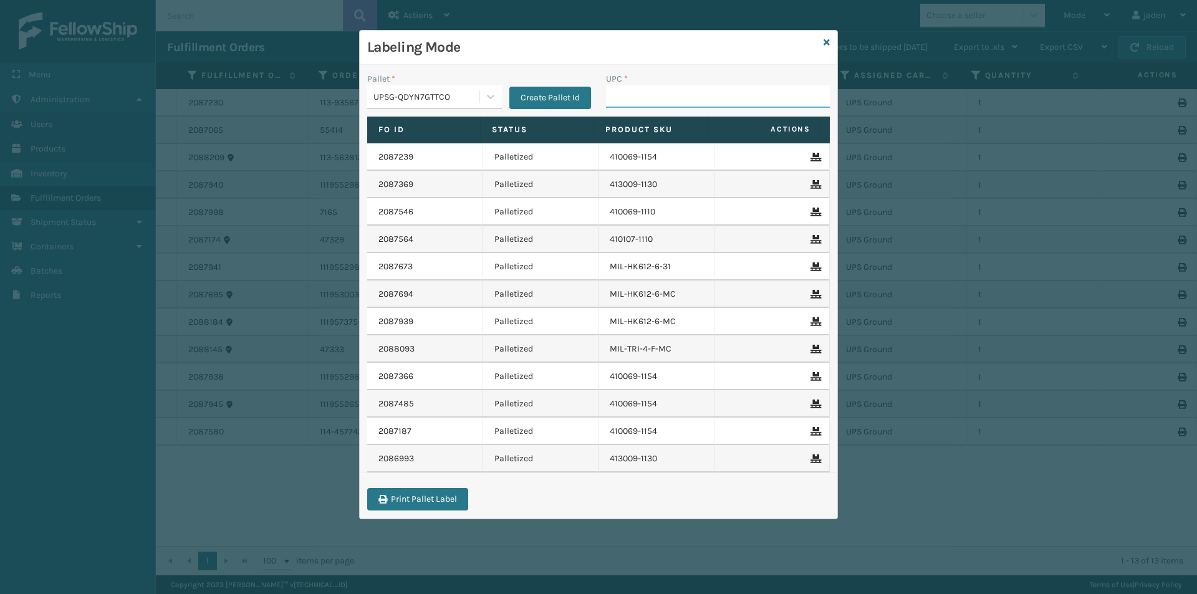
click at [671, 104] on input "UPC *" at bounding box center [718, 96] width 224 height 22
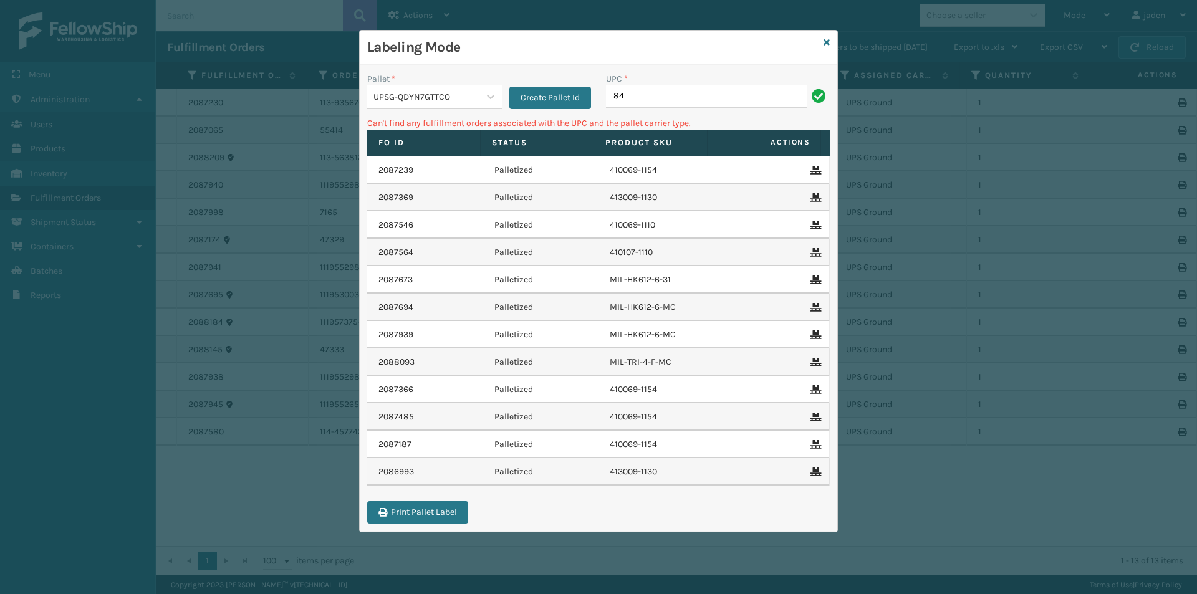
type input "8"
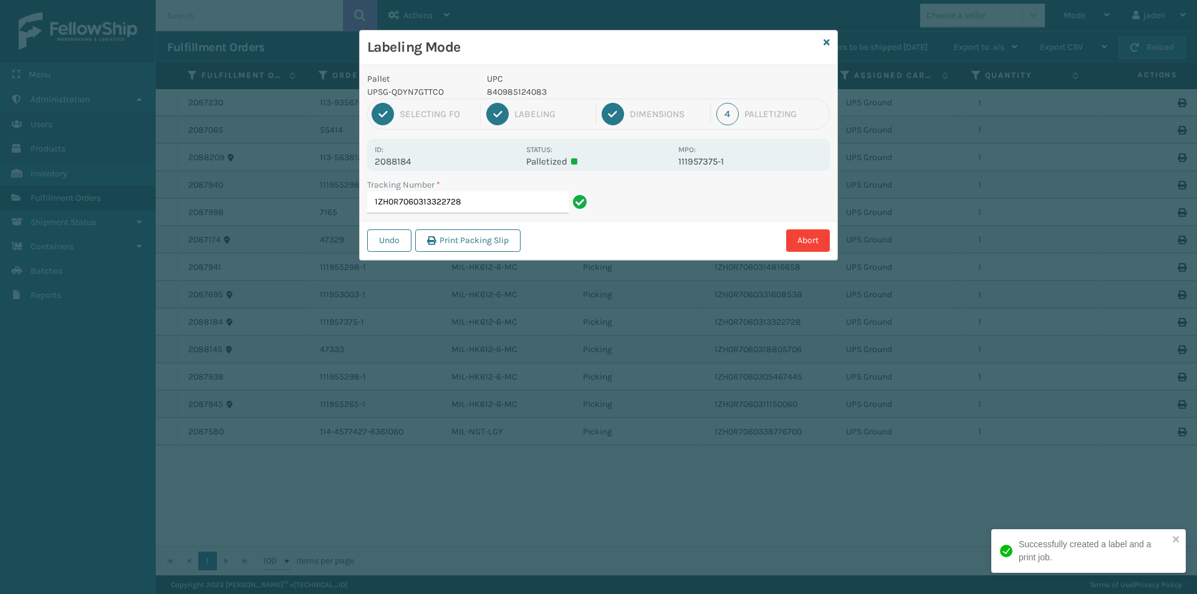
click at [530, 94] on p "840985124083" at bounding box center [579, 91] width 184 height 13
copy p "840985124083"
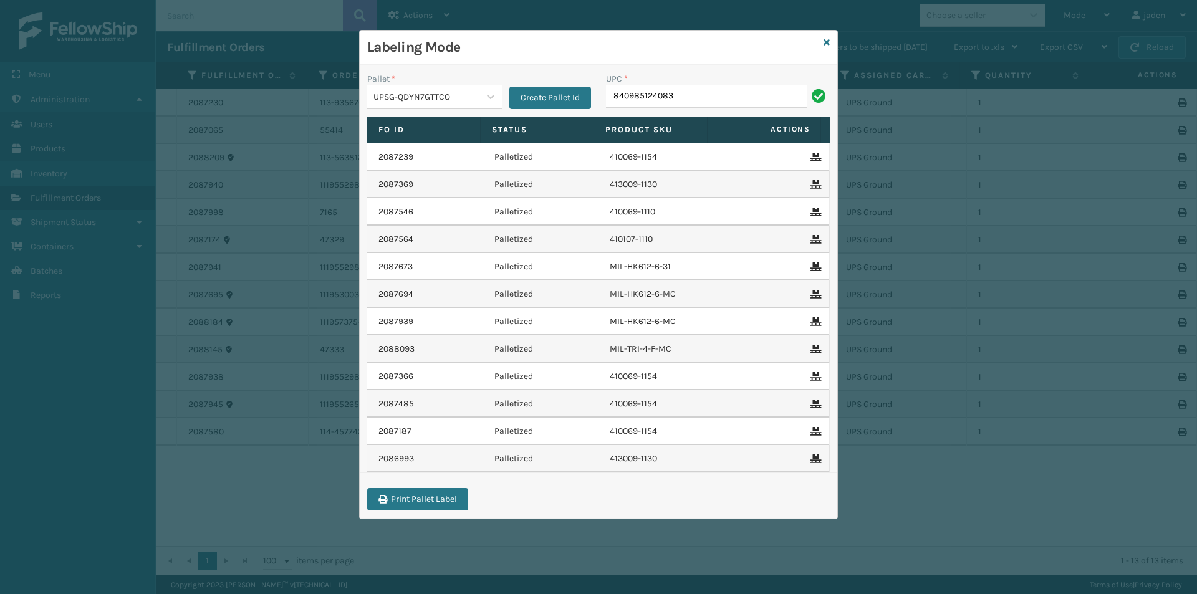
type input "840985124083"
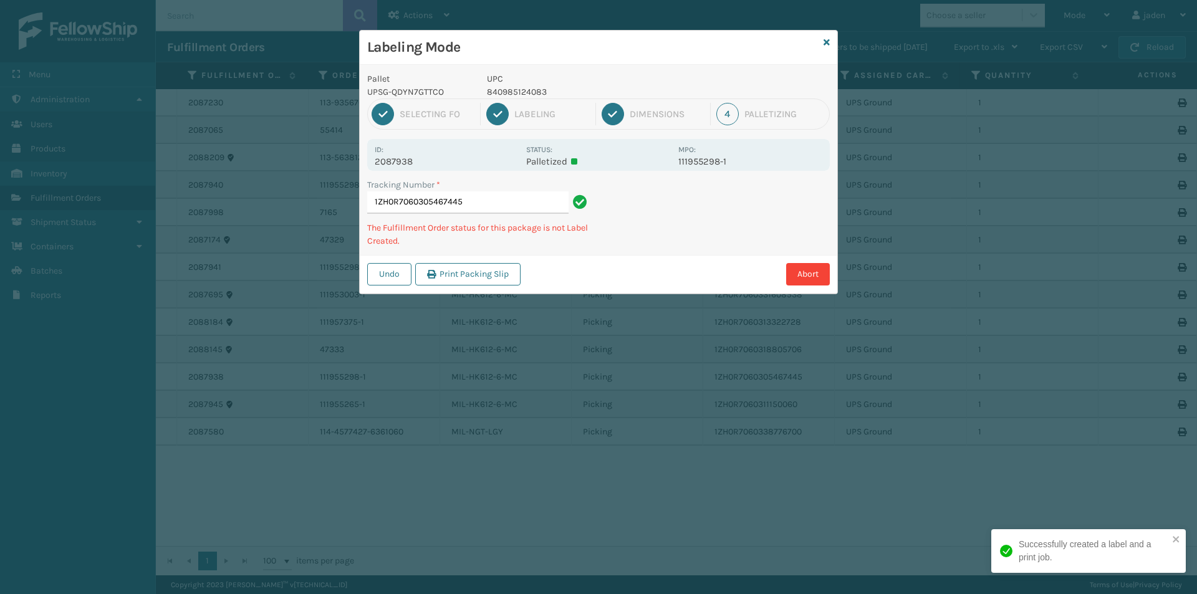
drag, startPoint x: 768, startPoint y: 219, endPoint x: 652, endPoint y: 258, distance: 122.3
click at [652, 258] on div "Undo Print Packing Slip Abort" at bounding box center [599, 274] width 478 height 38
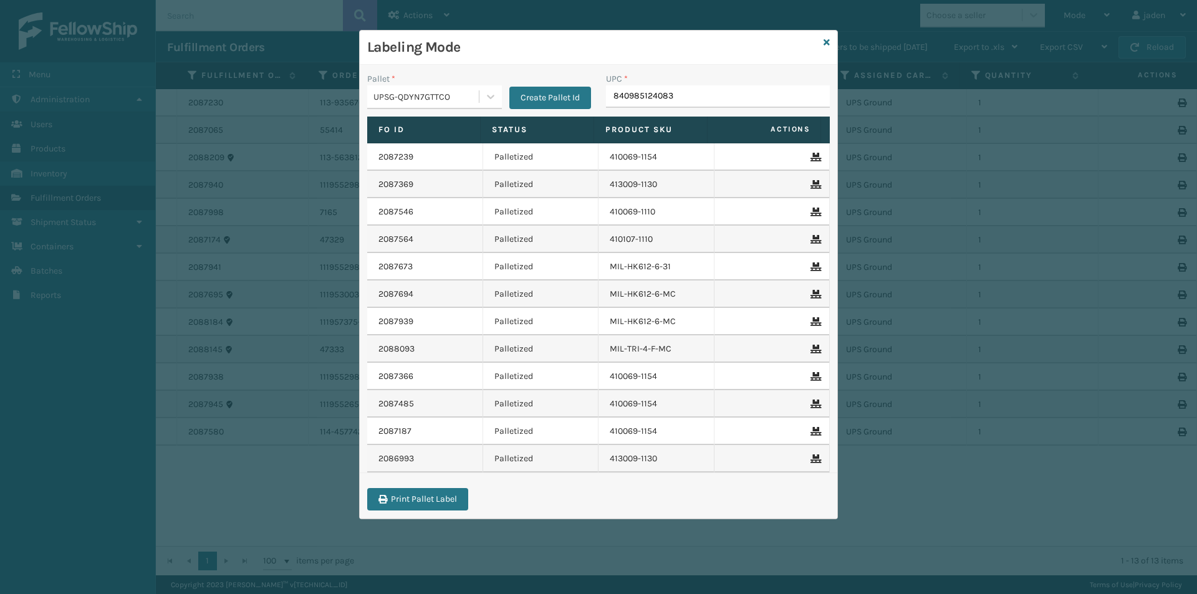
type input "840985124083"
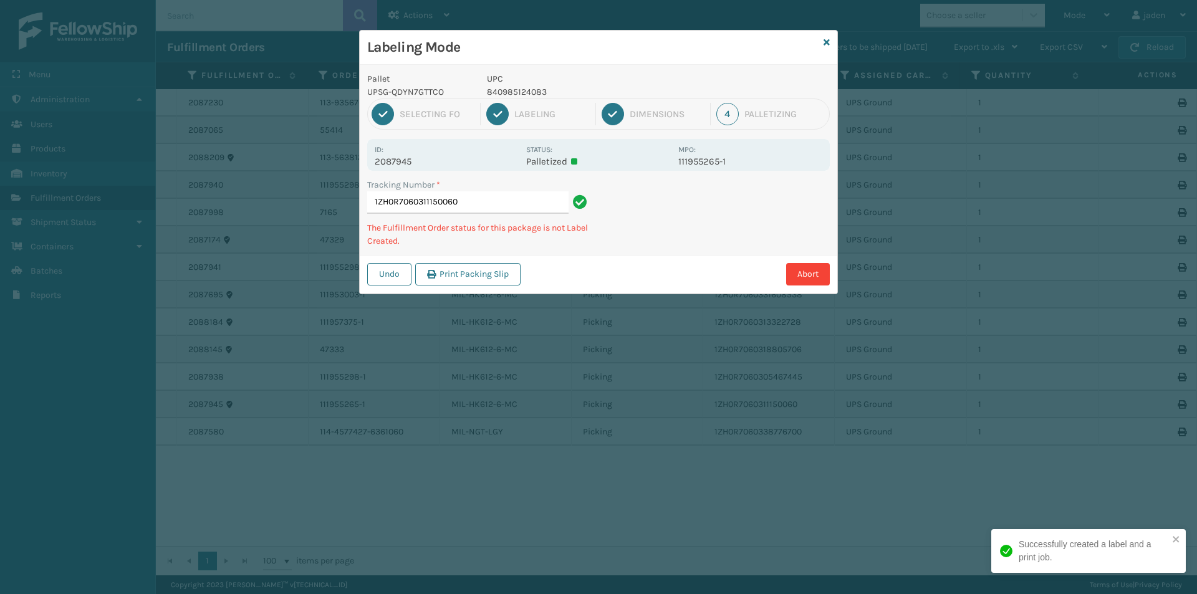
drag, startPoint x: 752, startPoint y: 204, endPoint x: 646, endPoint y: 252, distance: 115.8
click at [646, 252] on div "Tracking Number * 1ZH0R7060311150060 The Fulfillment Order status for this pack…" at bounding box center [599, 216] width 478 height 77
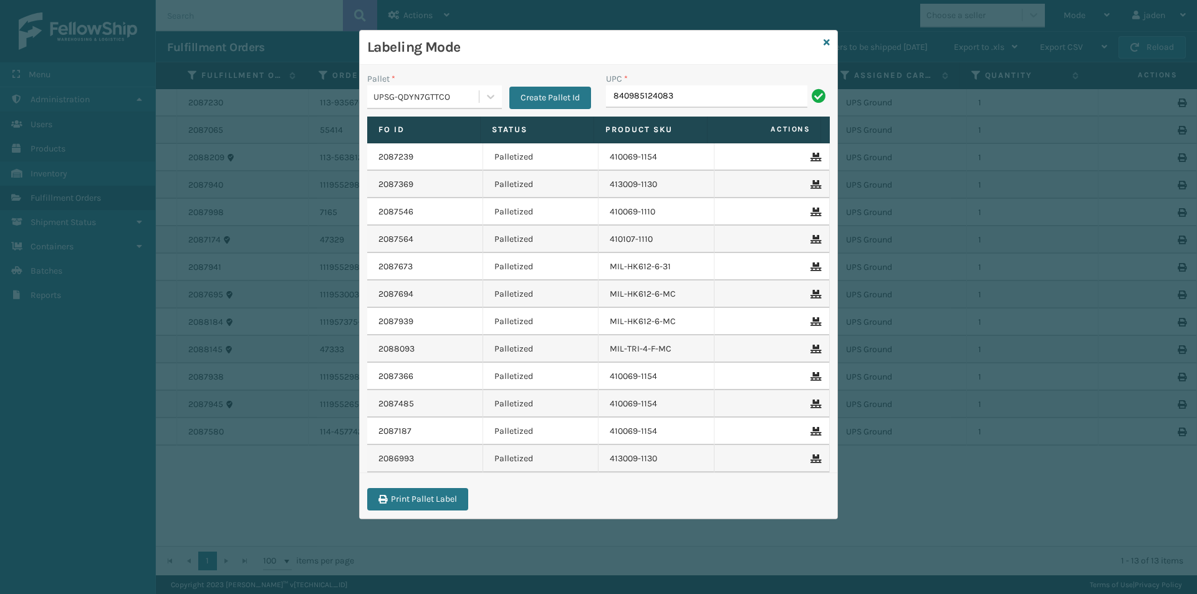
type input "840985124083"
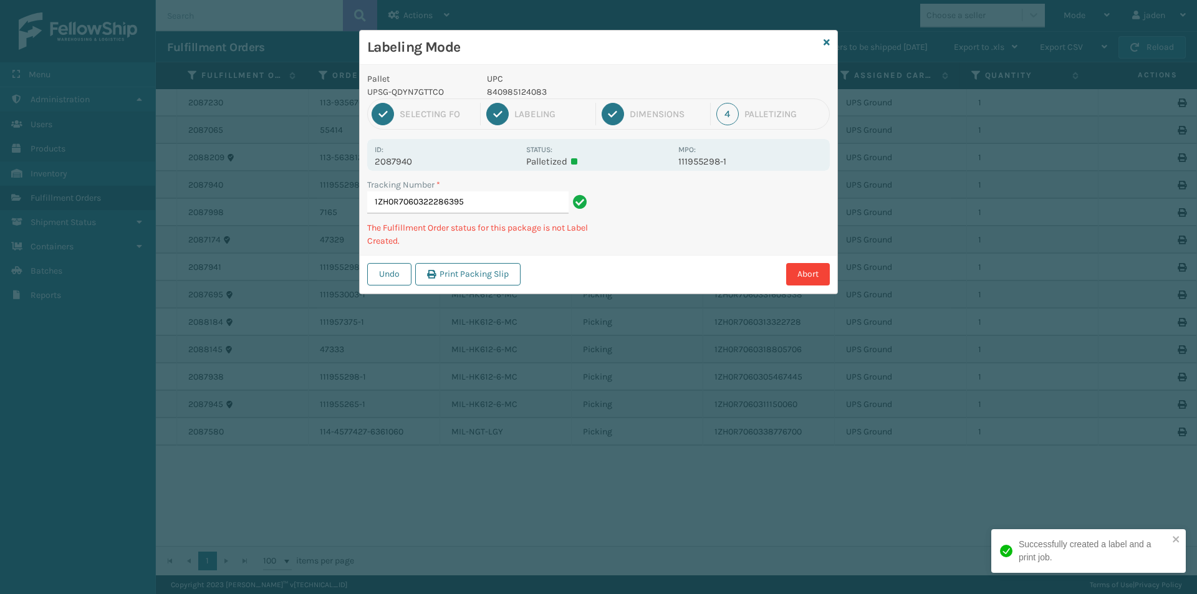
drag, startPoint x: 760, startPoint y: 211, endPoint x: 746, endPoint y: 213, distance: 13.8
drag, startPoint x: 746, startPoint y: 213, endPoint x: 712, endPoint y: 215, distance: 34.4
click at [624, 251] on div "Pallet UPSG-QDYN7GTTCO UPC 840985124083 1 Selecting FO 2 Labeling 3 Dimensions …" at bounding box center [599, 179] width 478 height 229
drag, startPoint x: 694, startPoint y: 220, endPoint x: 770, endPoint y: 196, distance: 79.1
click at [641, 242] on div "Pallet UPSG-QDYN7GTTCO UPC 840985124083 1 Selecting FO 2 Labeling 3 Dimensions …" at bounding box center [599, 179] width 478 height 229
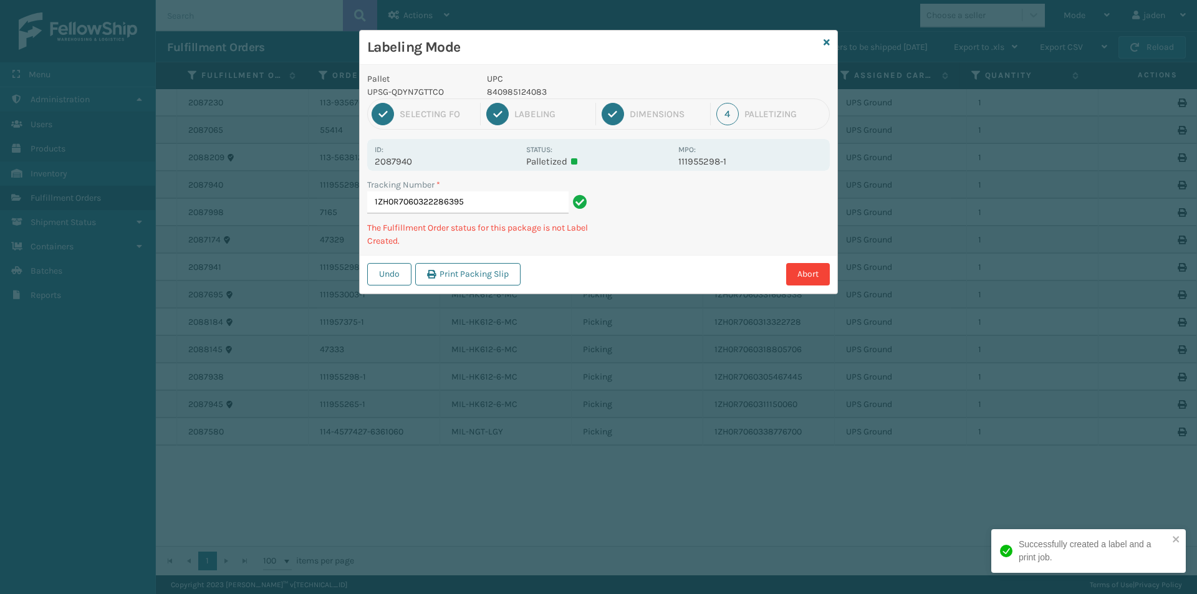
drag, startPoint x: 770, startPoint y: 196, endPoint x: 738, endPoint y: 205, distance: 32.8
drag, startPoint x: 738, startPoint y: 205, endPoint x: 752, endPoint y: 201, distance: 14.2
click at [636, 250] on div "Pallet UPSG-QDYN7GTTCO UPC 840985124083 1 Selecting FO 2 Labeling 3 Dimensions …" at bounding box center [599, 179] width 478 height 229
drag, startPoint x: 752, startPoint y: 201, endPoint x: 731, endPoint y: 205, distance: 21.7
drag, startPoint x: 731, startPoint y: 205, endPoint x: 649, endPoint y: 168, distance: 90.4
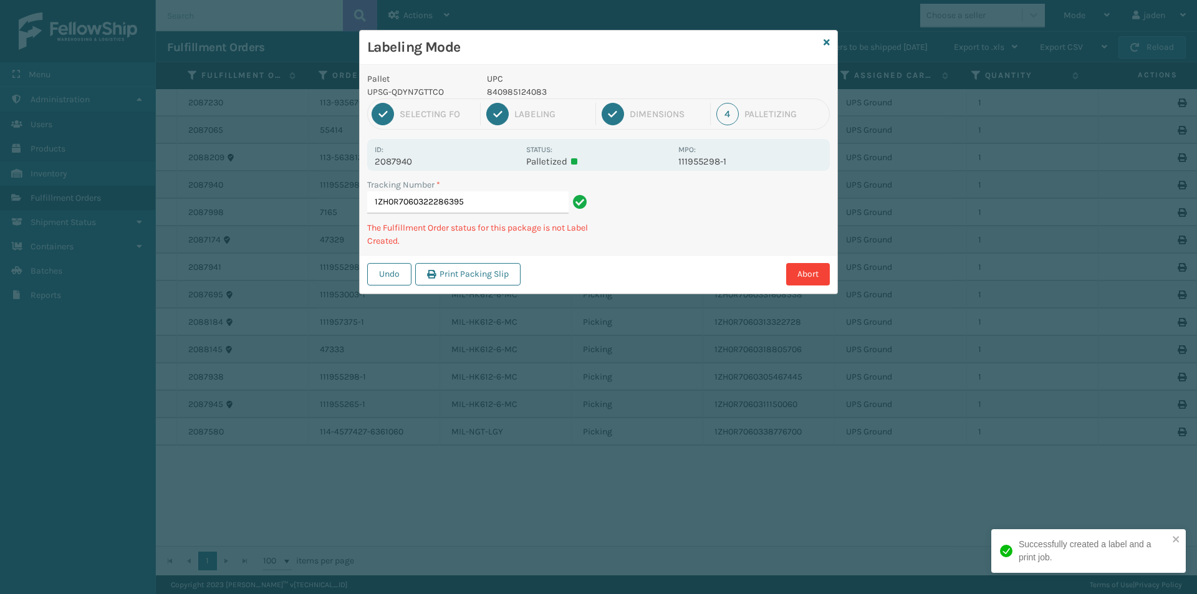
click at [594, 259] on div "Undo Print Packing Slip Abort" at bounding box center [599, 274] width 478 height 38
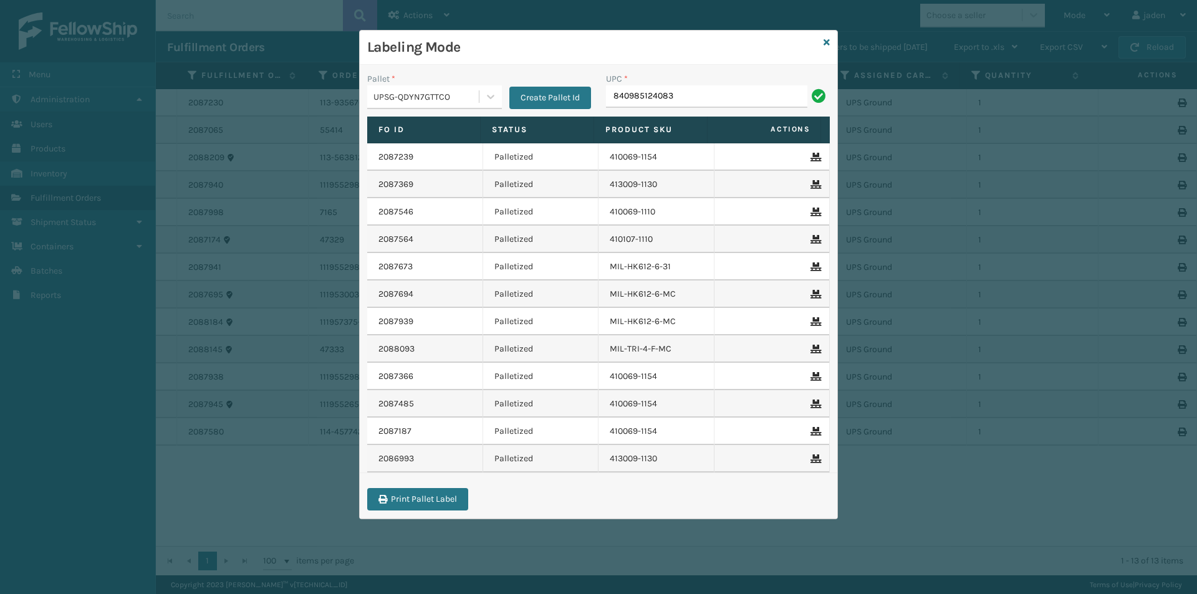
type input "840985124083"
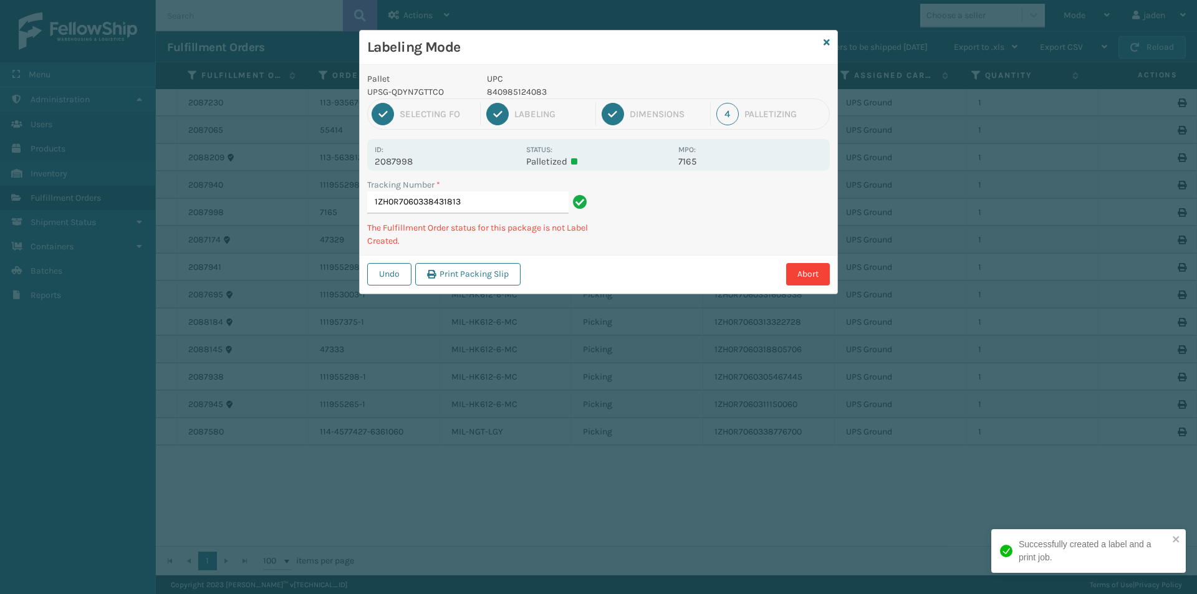
drag, startPoint x: 768, startPoint y: 201, endPoint x: 712, endPoint y: 222, distance: 59.4
click at [668, 243] on div "Pallet UPSG-QDYN7GTTCO UPC 840985124083 1 Selecting FO 2 Labeling 3 Dimensions …" at bounding box center [599, 179] width 478 height 229
drag, startPoint x: 784, startPoint y: 194, endPoint x: 731, endPoint y: 218, distance: 58.3
drag, startPoint x: 731, startPoint y: 218, endPoint x: 763, endPoint y: 215, distance: 32.0
click at [675, 244] on div "Tracking Number * 1ZH0R7060338431813 The Fulfillment Order status for this pack…" at bounding box center [599, 216] width 478 height 77
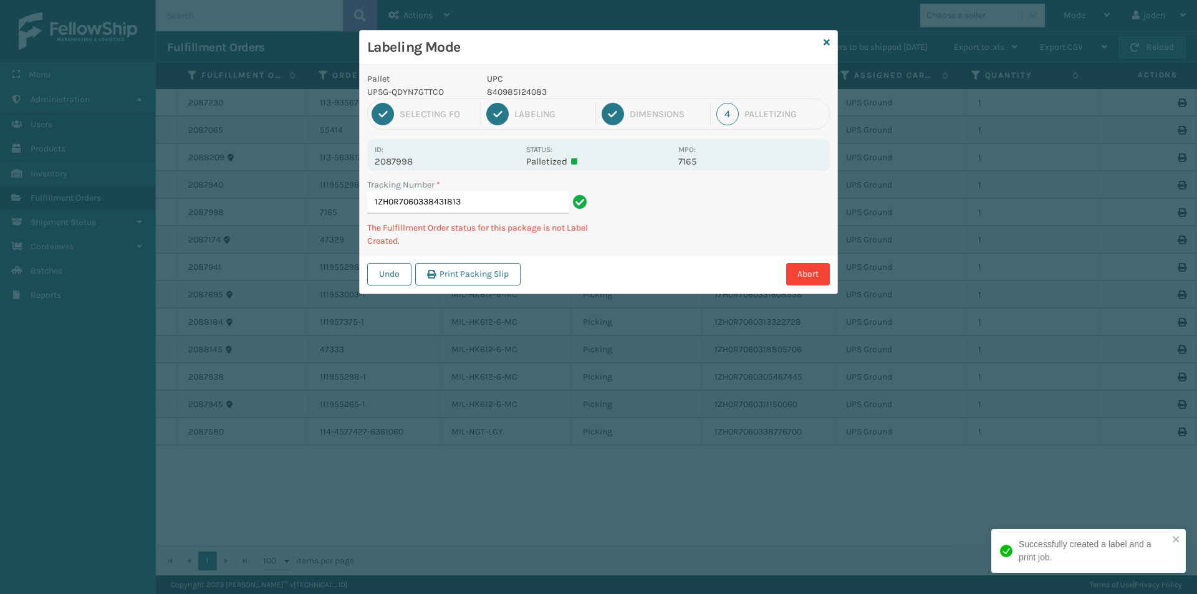
drag, startPoint x: 763, startPoint y: 215, endPoint x: 745, endPoint y: 214, distance: 17.5
drag, startPoint x: 745, startPoint y: 214, endPoint x: 749, endPoint y: 222, distance: 8.9
click at [632, 265] on div "Abort" at bounding box center [678, 274] width 306 height 22
drag, startPoint x: 750, startPoint y: 222, endPoint x: 736, endPoint y: 222, distance: 13.7
drag, startPoint x: 736, startPoint y: 222, endPoint x: 761, endPoint y: 211, distance: 27.1
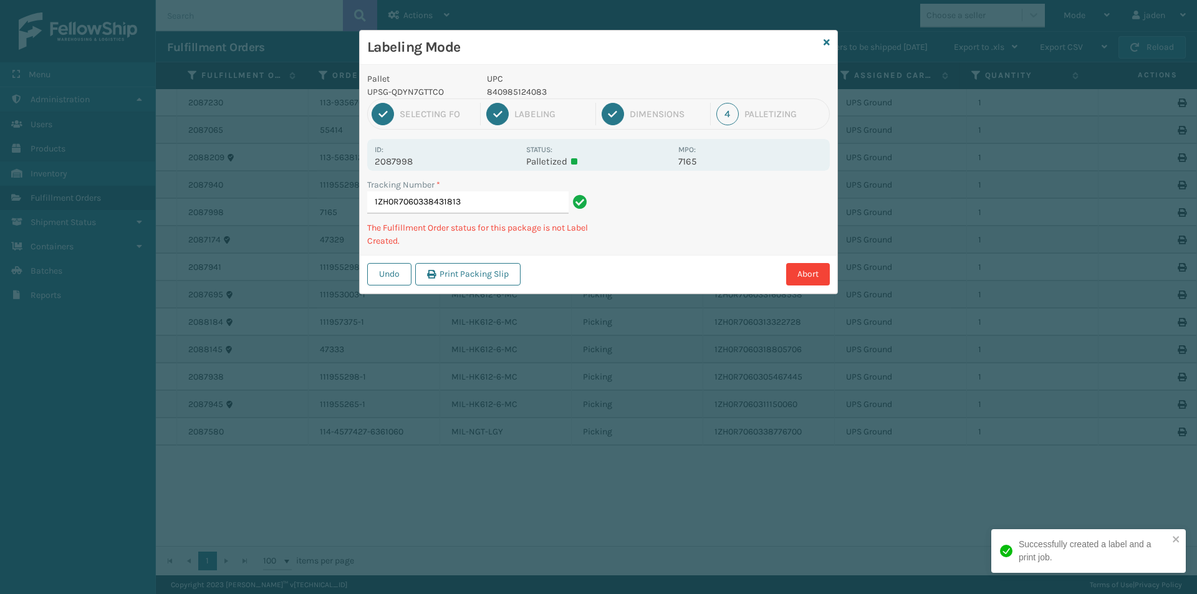
click at [659, 253] on div "Pallet UPSG-QDYN7GTTCO UPC 840985124083 1 Selecting FO 2 Labeling 3 Dimensions …" at bounding box center [599, 179] width 478 height 229
drag, startPoint x: 761, startPoint y: 211, endPoint x: 741, endPoint y: 213, distance: 20.0
drag, startPoint x: 741, startPoint y: 213, endPoint x: 823, endPoint y: 188, distance: 86.2
click at [715, 230] on div "Pallet UPSG-QDYN7GTTCO UPC 840985124083 1 Selecting FO 2 Labeling 3 Dimensions …" at bounding box center [599, 179] width 478 height 229
drag, startPoint x: 823, startPoint y: 188, endPoint x: 791, endPoint y: 195, distance: 32.5
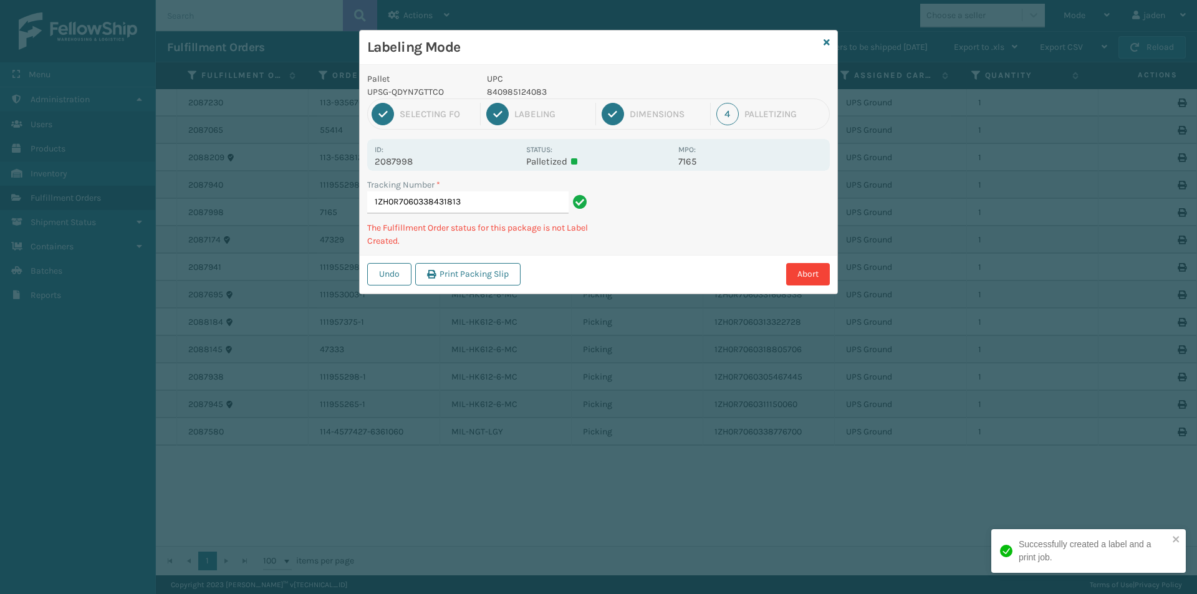
drag, startPoint x: 791, startPoint y: 195, endPoint x: 667, endPoint y: 241, distance: 133.2
click at [661, 250] on div "Tracking Number * 1ZH0R7060338431813 The Fulfillment Order status for this pack…" at bounding box center [599, 216] width 478 height 77
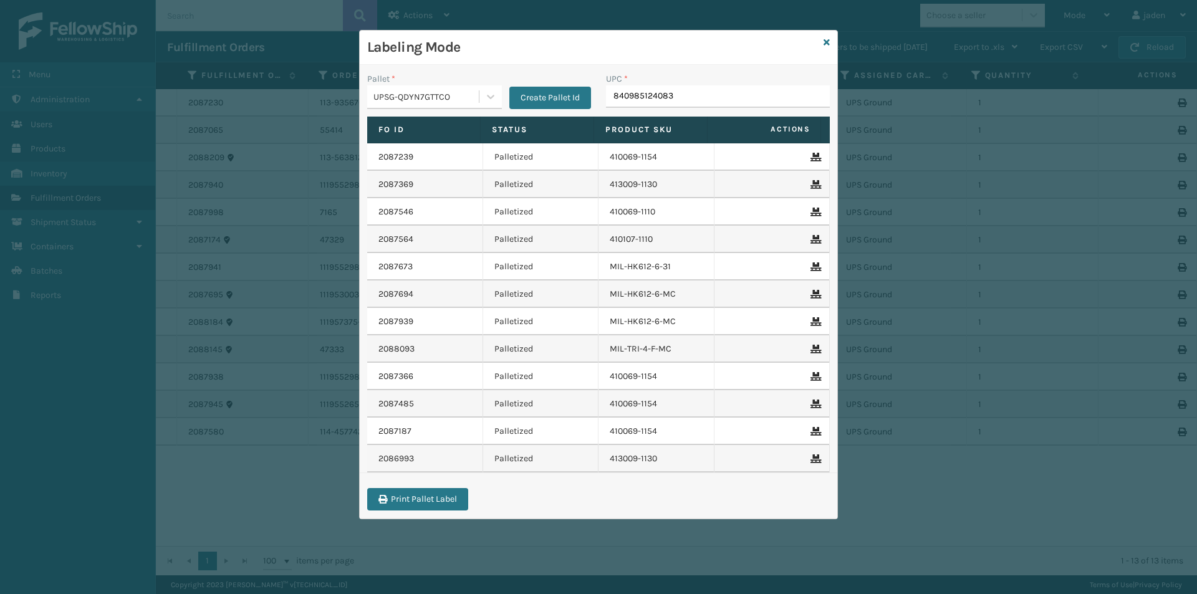
type input "840985124083"
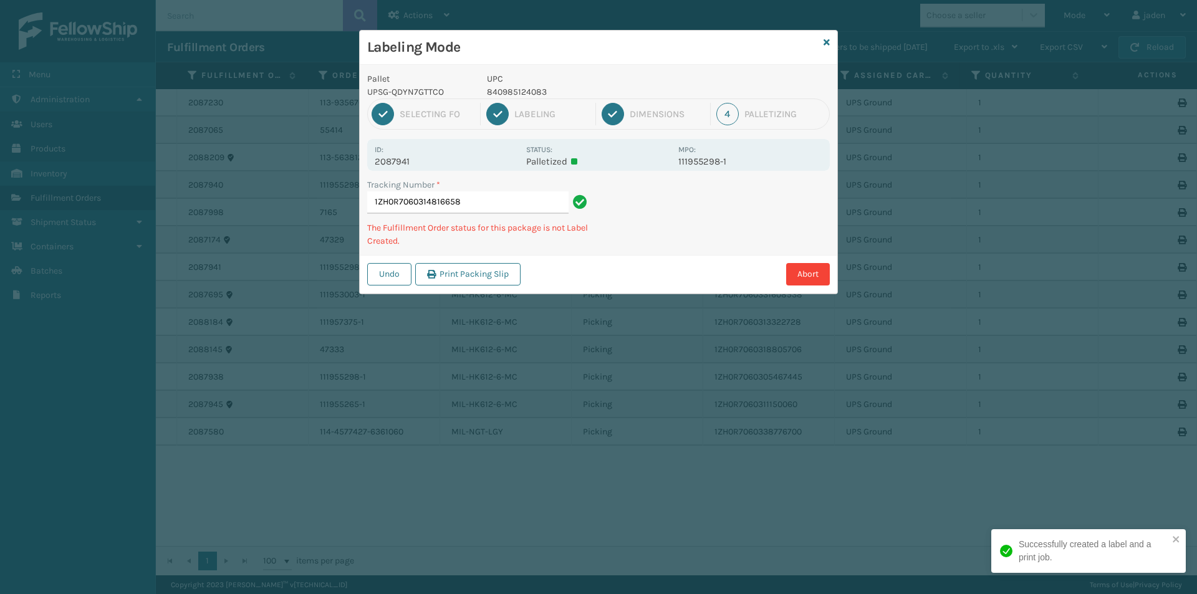
drag, startPoint x: 740, startPoint y: 221, endPoint x: 649, endPoint y: 252, distance: 96.3
click at [649, 252] on div "Tracking Number * 1ZH0R7060314816658 The Fulfillment Order status for this pack…" at bounding box center [599, 216] width 478 height 77
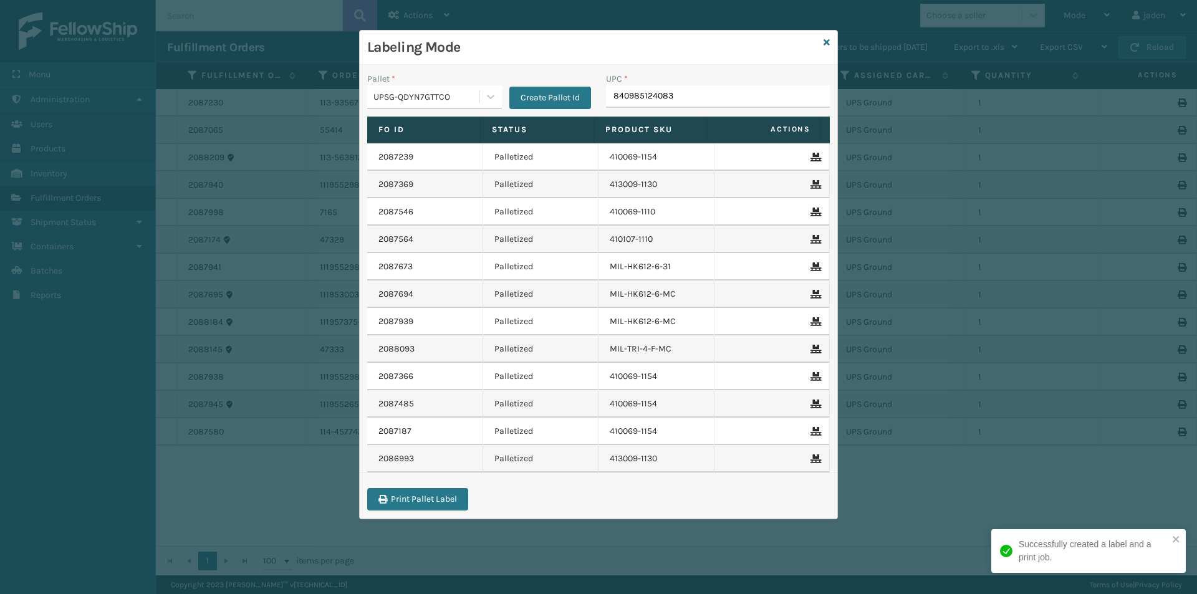
type input "840985124083"
drag, startPoint x: 760, startPoint y: 219, endPoint x: 636, endPoint y: 97, distance: 173.3
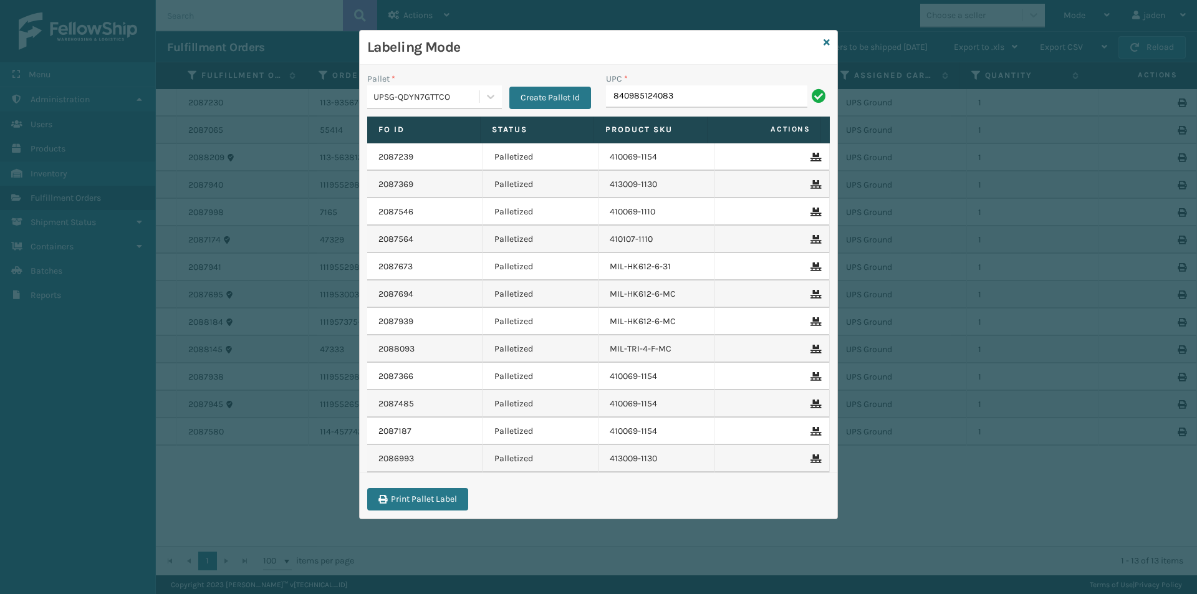
type input "840985124083"
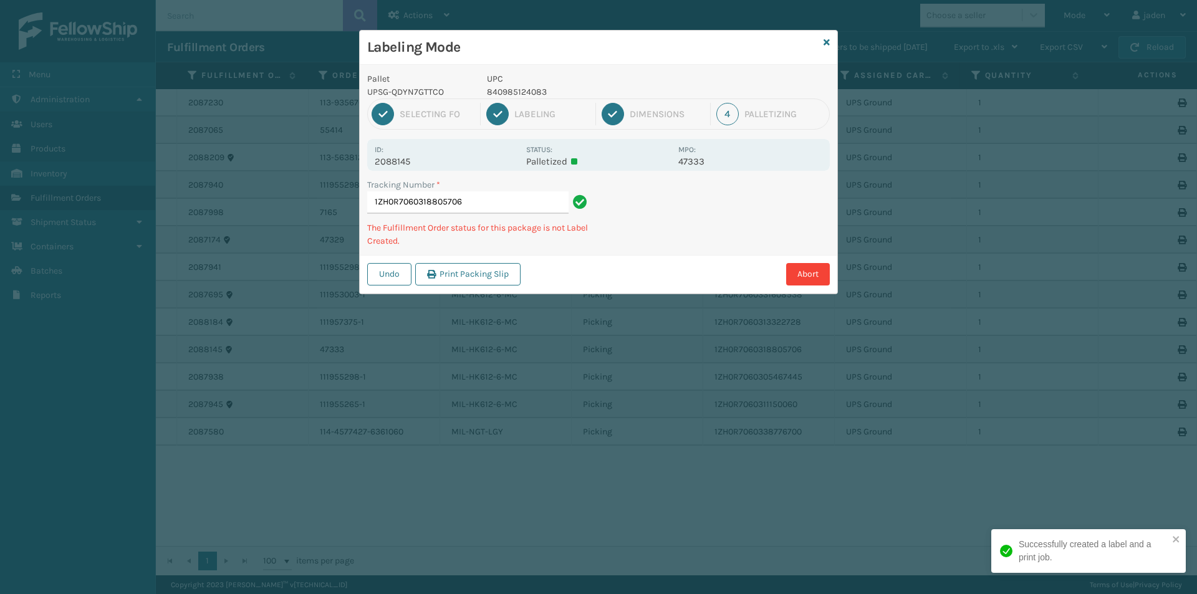
drag, startPoint x: 781, startPoint y: 205, endPoint x: 800, endPoint y: 216, distance: 21.5
click at [694, 253] on div "Pallet UPSG-QDYN7GTTCO UPC 840985124083 1 Selecting FO 2 Labeling 3 Dimensions …" at bounding box center [599, 179] width 478 height 229
drag, startPoint x: 800, startPoint y: 216, endPoint x: 791, endPoint y: 217, distance: 8.8
drag, startPoint x: 791, startPoint y: 217, endPoint x: 680, endPoint y: 208, distance: 111.4
click at [665, 278] on div "Abort" at bounding box center [678, 274] width 306 height 22
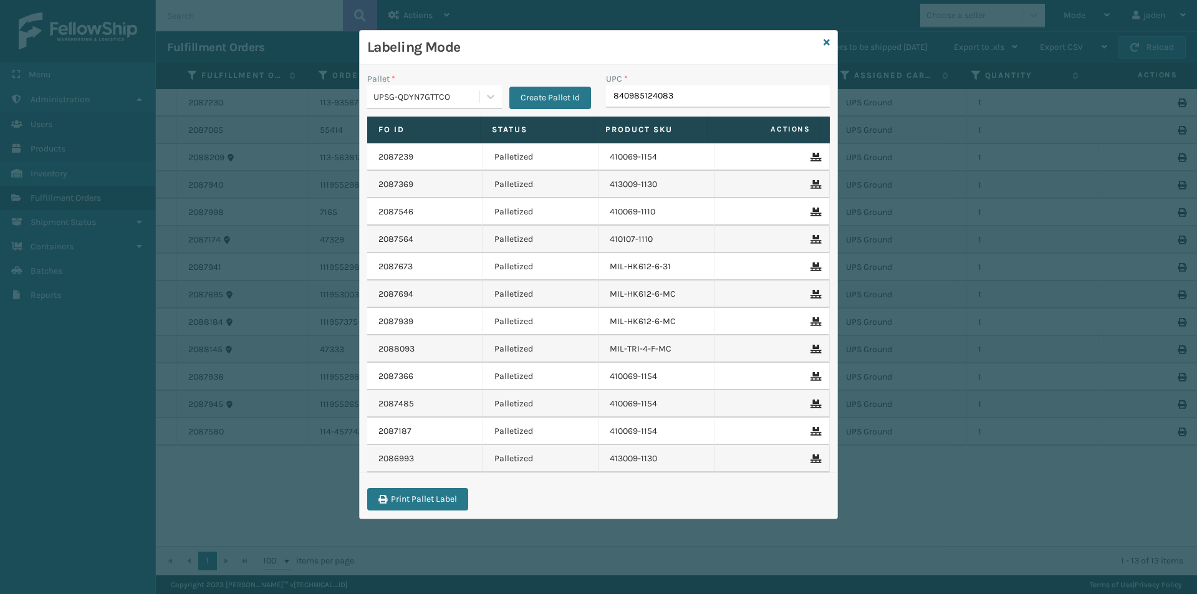
type input "840985124083"
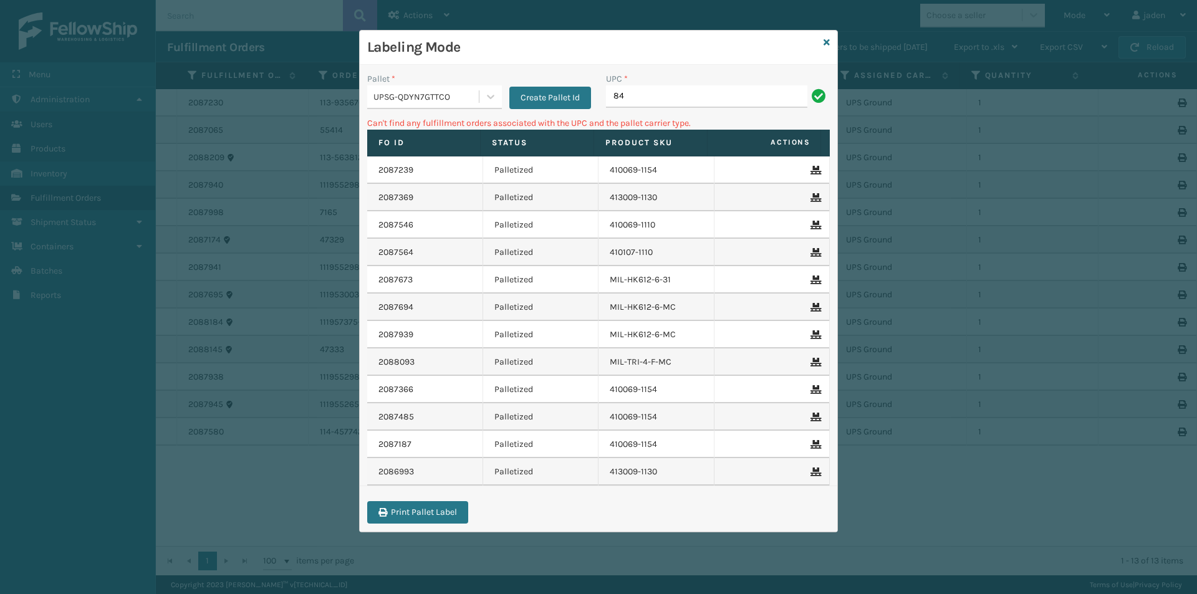
type input "8"
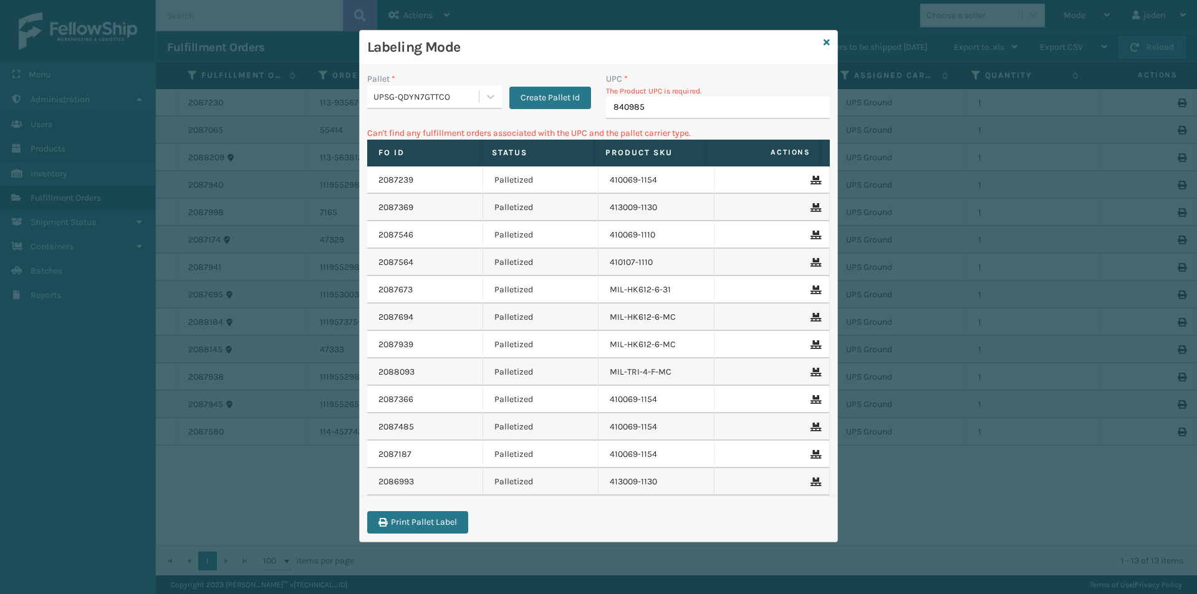
type input "8409851"
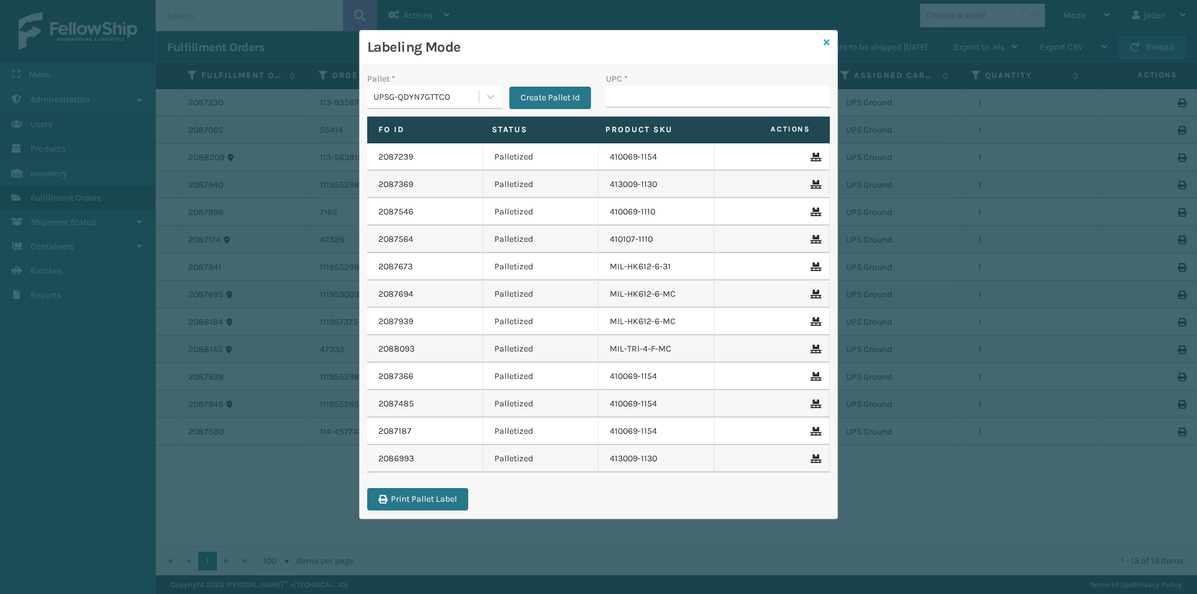
click at [826, 43] on icon at bounding box center [827, 42] width 6 height 9
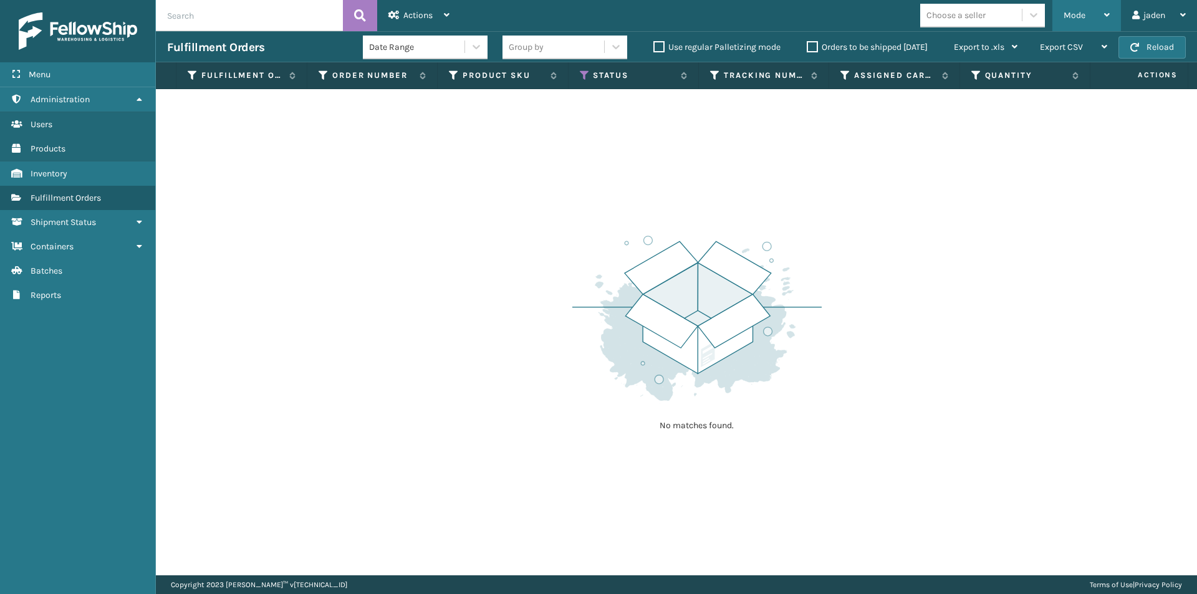
drag, startPoint x: 1106, startPoint y: 13, endPoint x: 1072, endPoint y: 15, distance: 33.7
click at [1102, 13] on div "Mode" at bounding box center [1087, 15] width 46 height 31
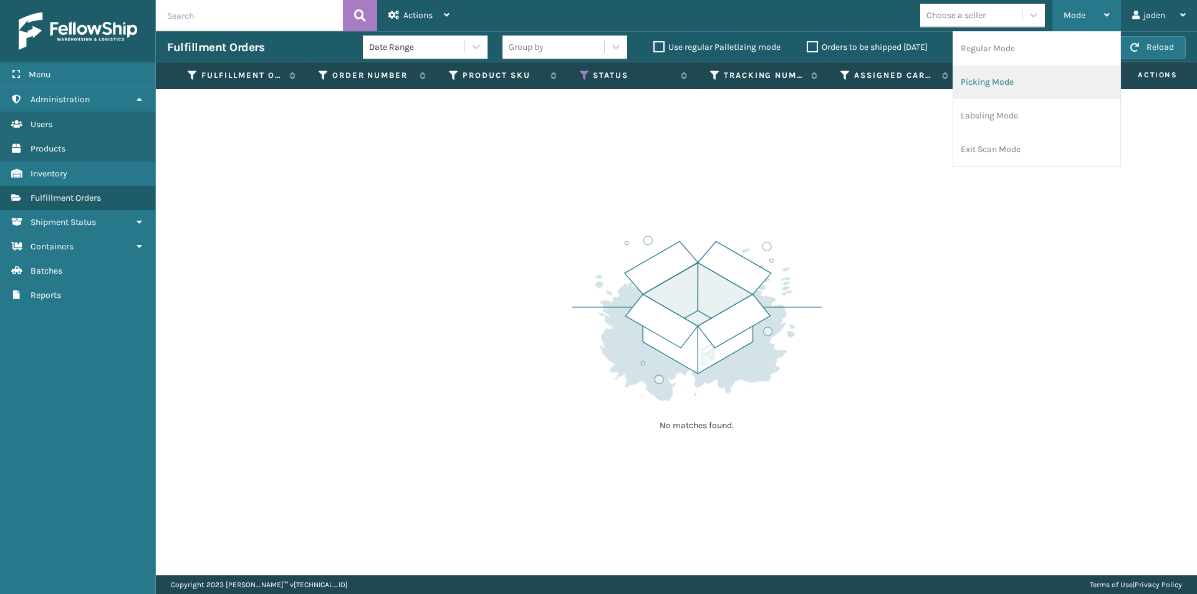
click at [1014, 85] on li "Picking Mode" at bounding box center [1037, 82] width 167 height 34
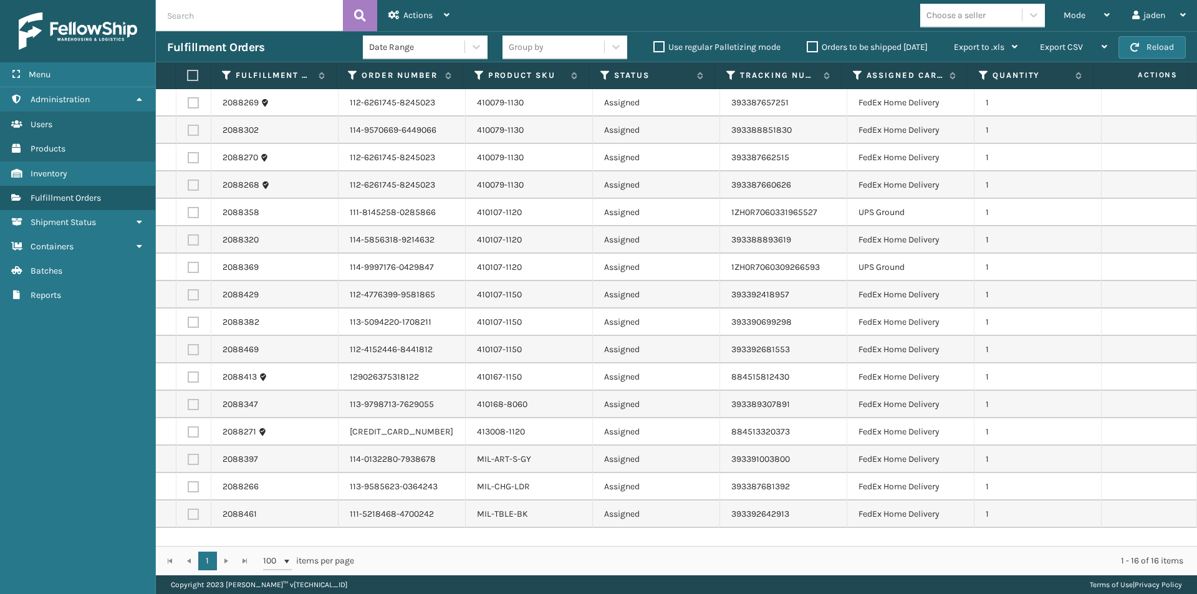
click at [191, 211] on label at bounding box center [193, 212] width 11 height 11
click at [188, 211] on input "checkbox" at bounding box center [188, 211] width 1 height 8
checkbox input "true"
click at [193, 271] on label at bounding box center [193, 267] width 11 height 11
click at [188, 270] on input "checkbox" at bounding box center [188, 266] width 1 height 8
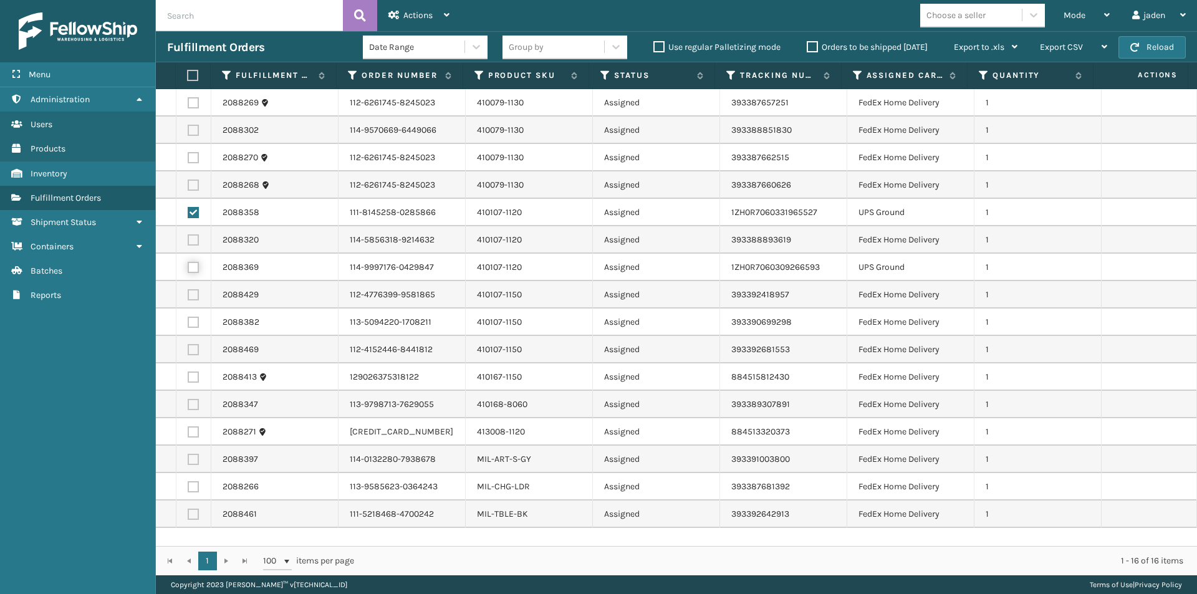
checkbox input "true"
click at [417, 6] on div "Actions" at bounding box center [419, 15] width 61 height 31
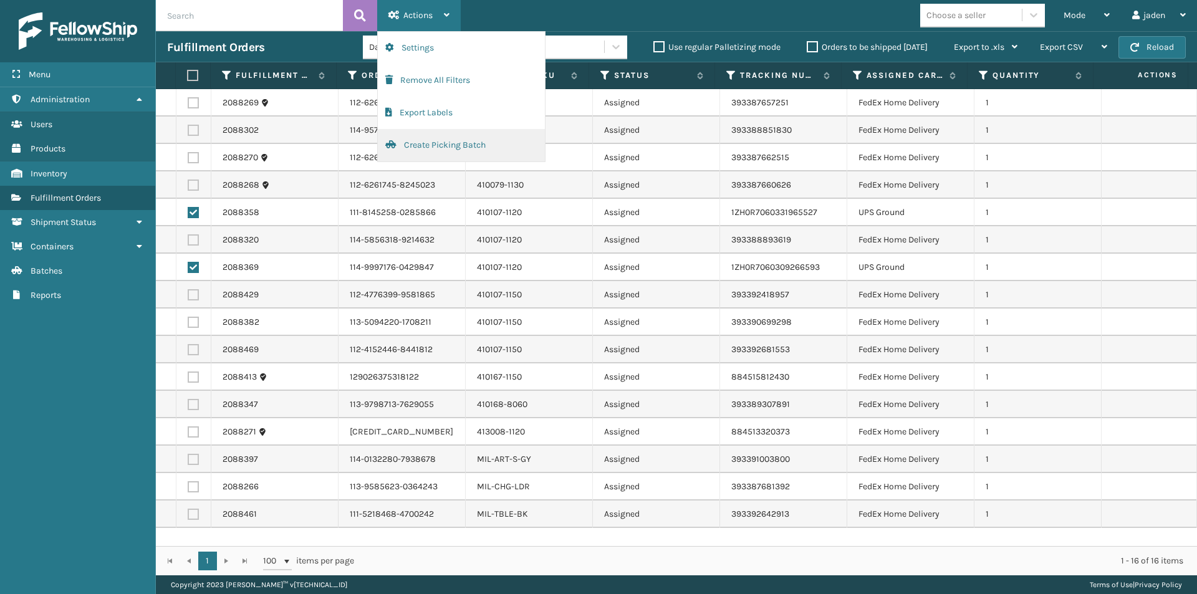
click at [414, 153] on button "Create Picking Batch" at bounding box center [461, 145] width 167 height 32
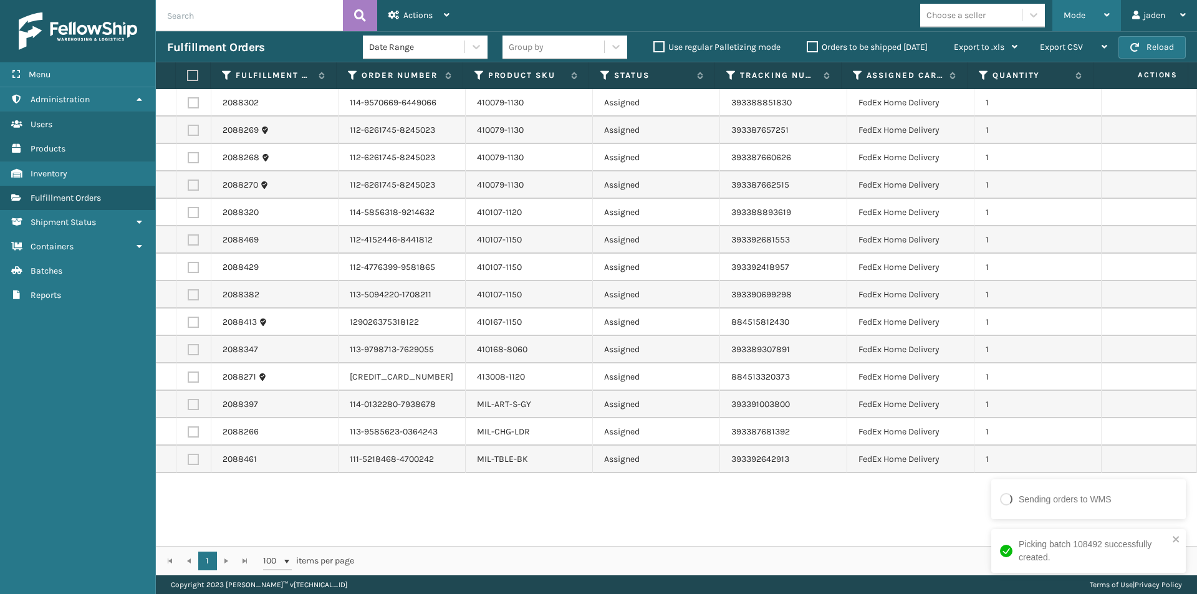
click at [1064, 18] on span "Mode" at bounding box center [1075, 15] width 22 height 11
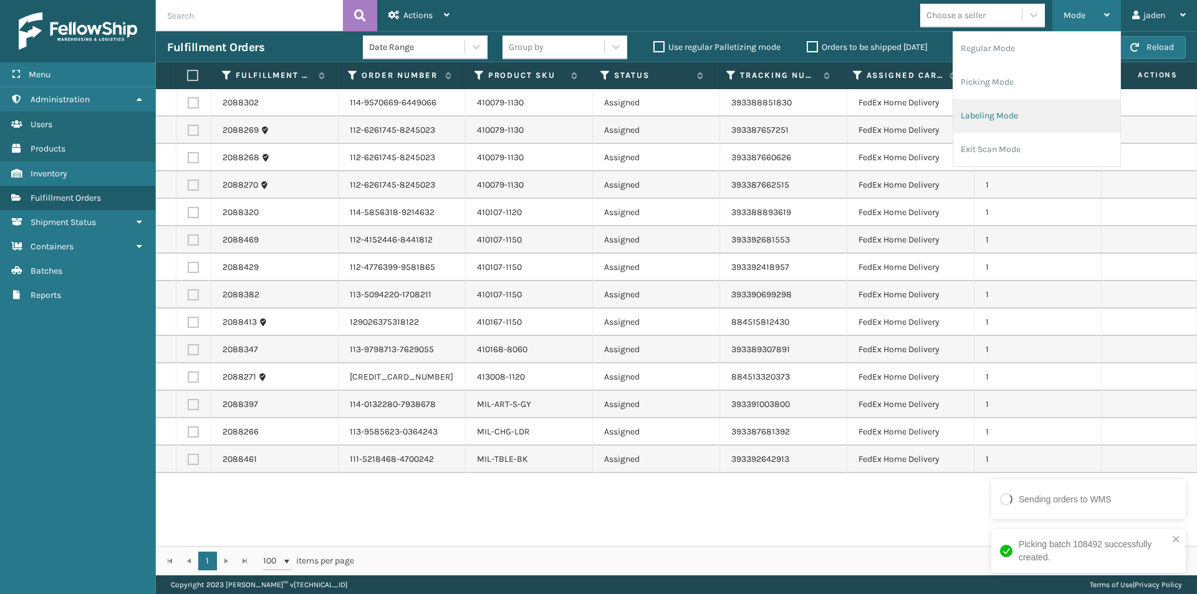
click at [1002, 116] on li "Labeling Mode" at bounding box center [1037, 116] width 167 height 34
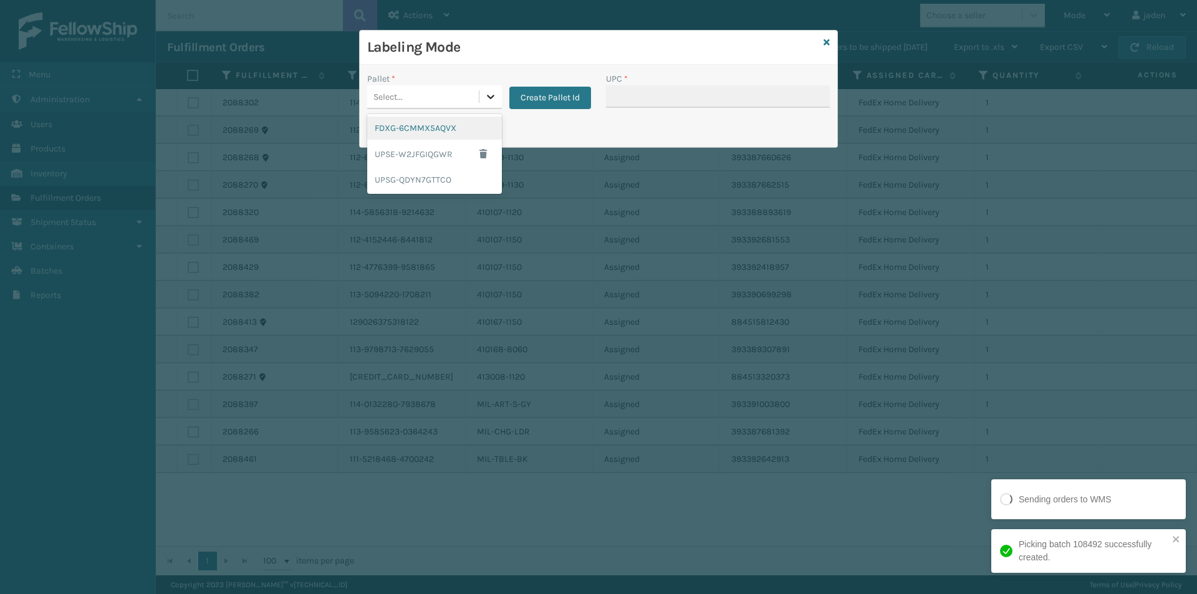
drag, startPoint x: 493, startPoint y: 92, endPoint x: 435, endPoint y: 149, distance: 81.2
click at [490, 96] on icon at bounding box center [491, 96] width 12 height 12
click at [409, 181] on div "UPSG-QDYN7GTTCO" at bounding box center [434, 179] width 135 height 23
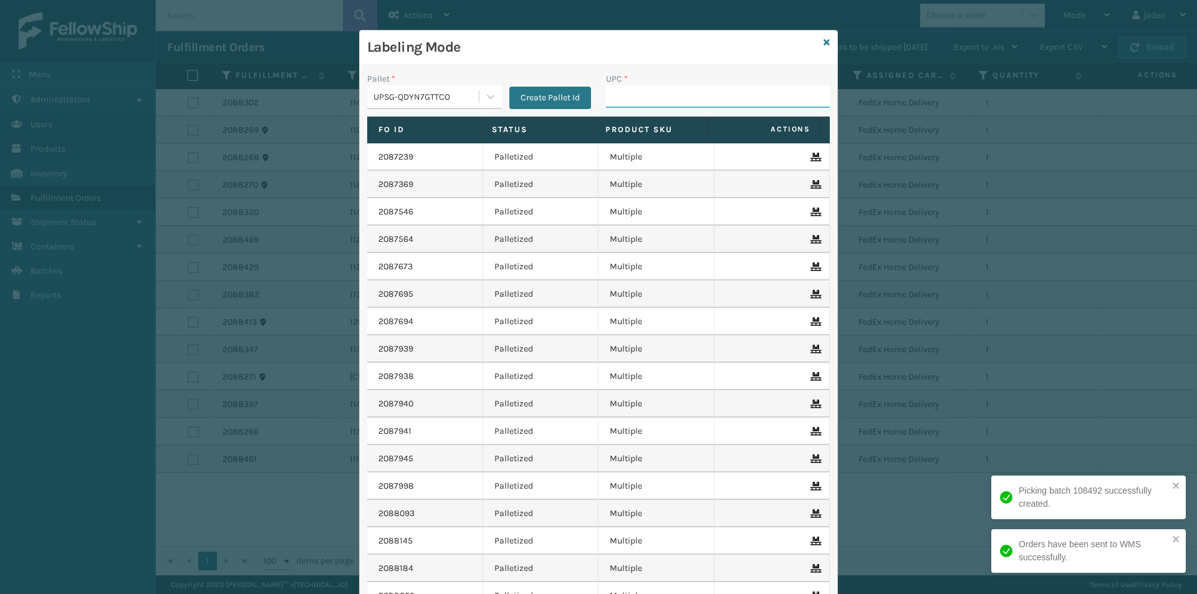
click at [631, 99] on input "UPC *" at bounding box center [718, 96] width 224 height 22
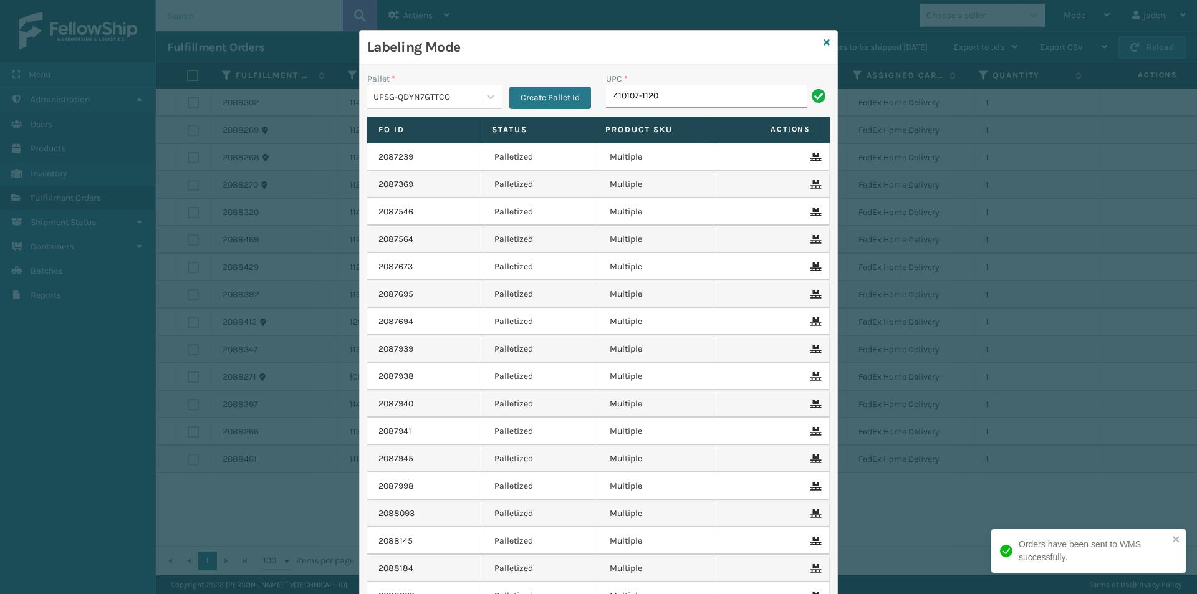
type input "410107-1120"
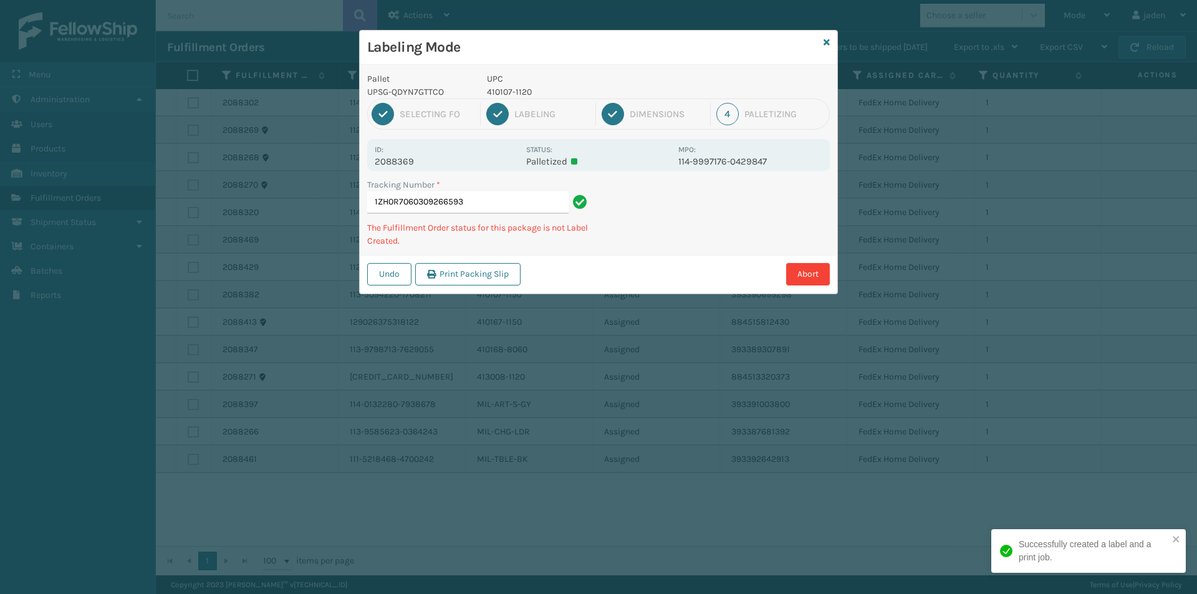
type input "1ZH0R70603092665934"
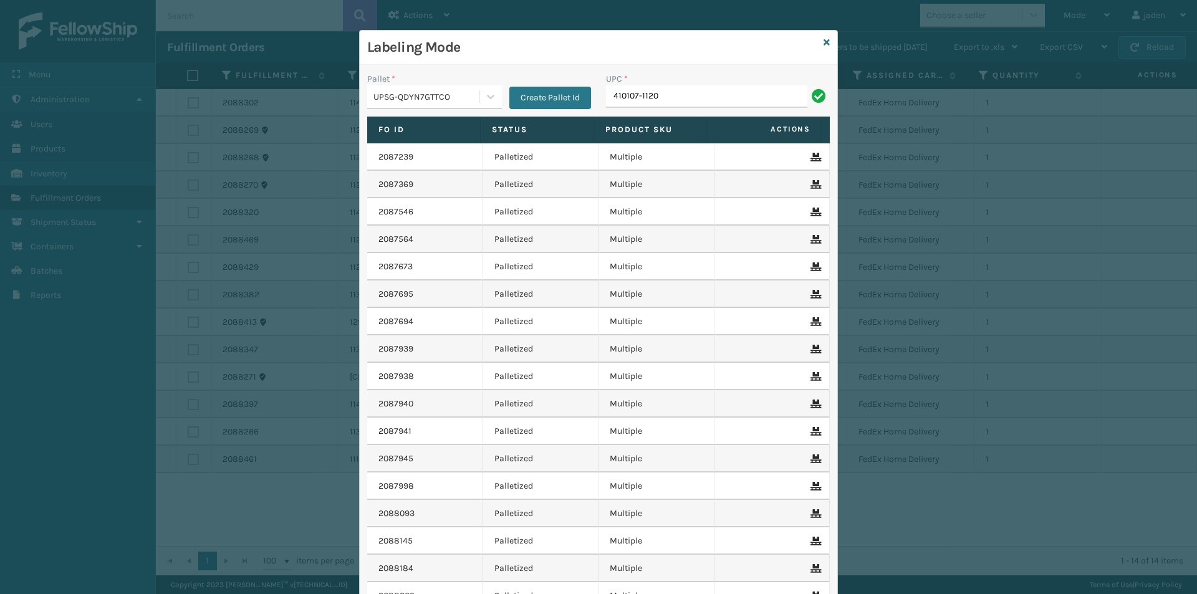
type input "410107-1120"
click at [824, 42] on icon at bounding box center [827, 42] width 6 height 9
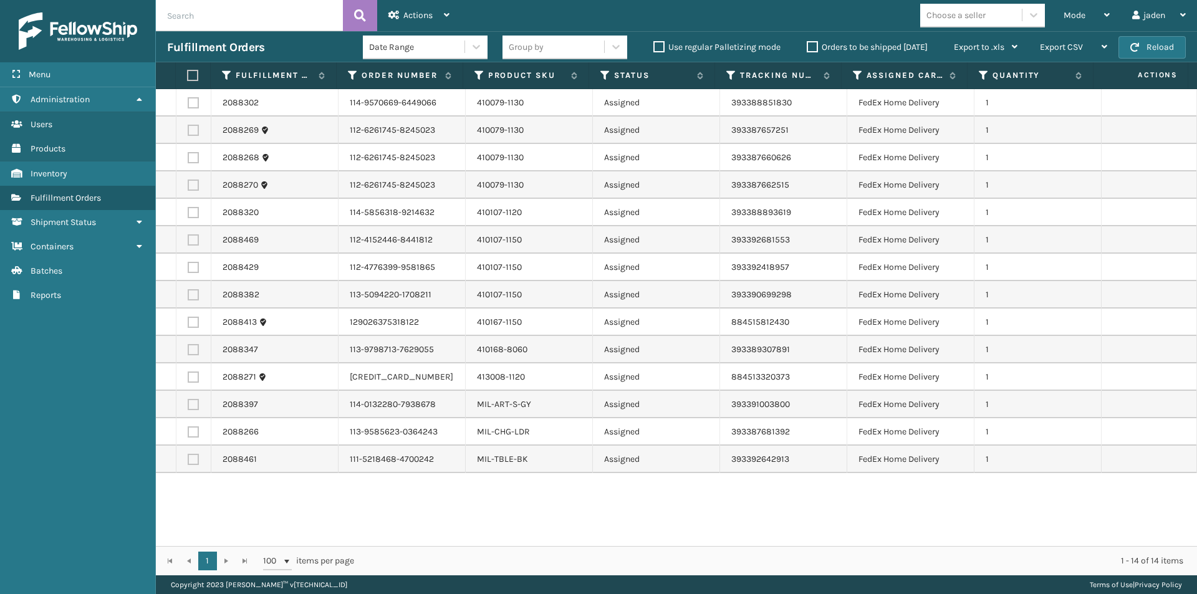
click at [190, 72] on label at bounding box center [191, 75] width 8 height 11
click at [188, 72] on input "checkbox" at bounding box center [187, 76] width 1 height 8
checkbox input "true"
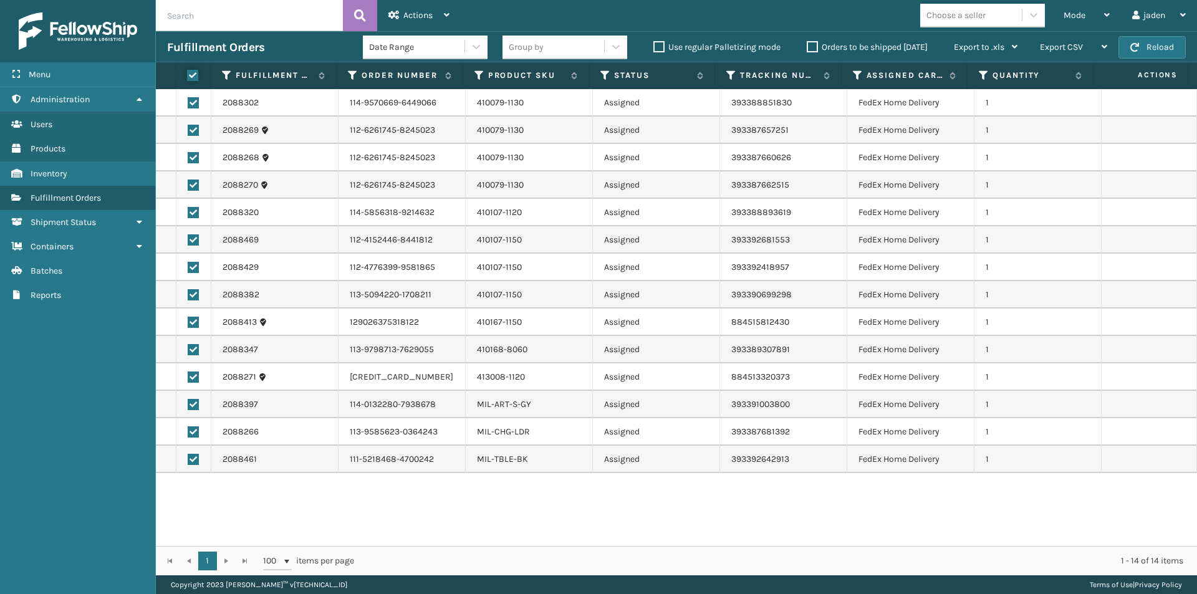
checkbox input "true"
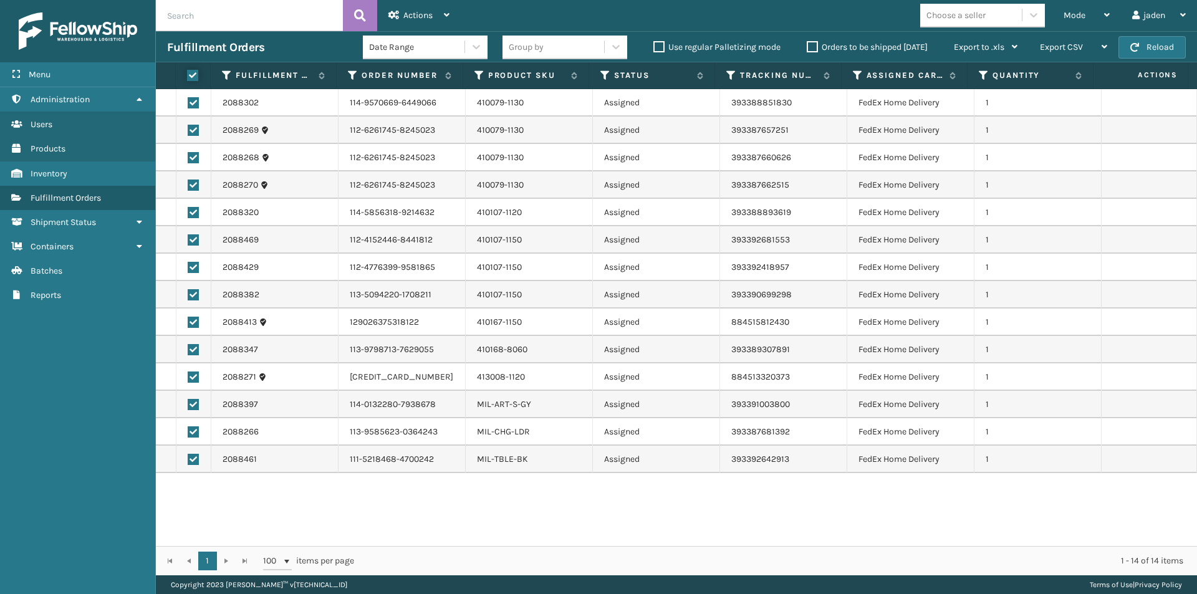
checkbox input "true"
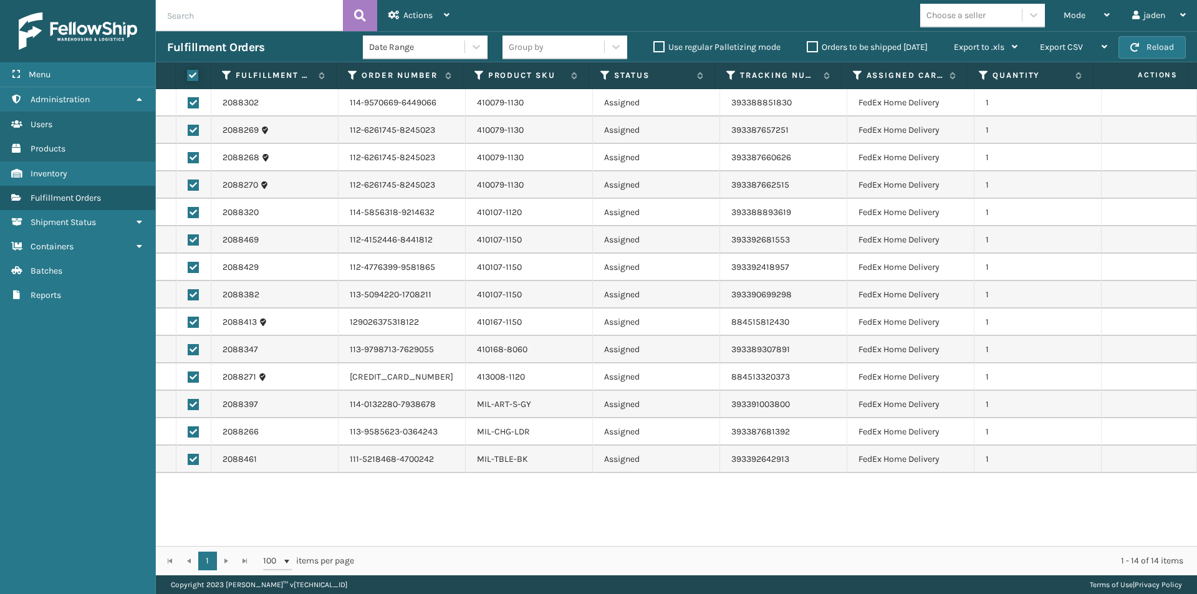
checkbox input "true"
click at [405, 14] on span "Actions" at bounding box center [418, 15] width 29 height 11
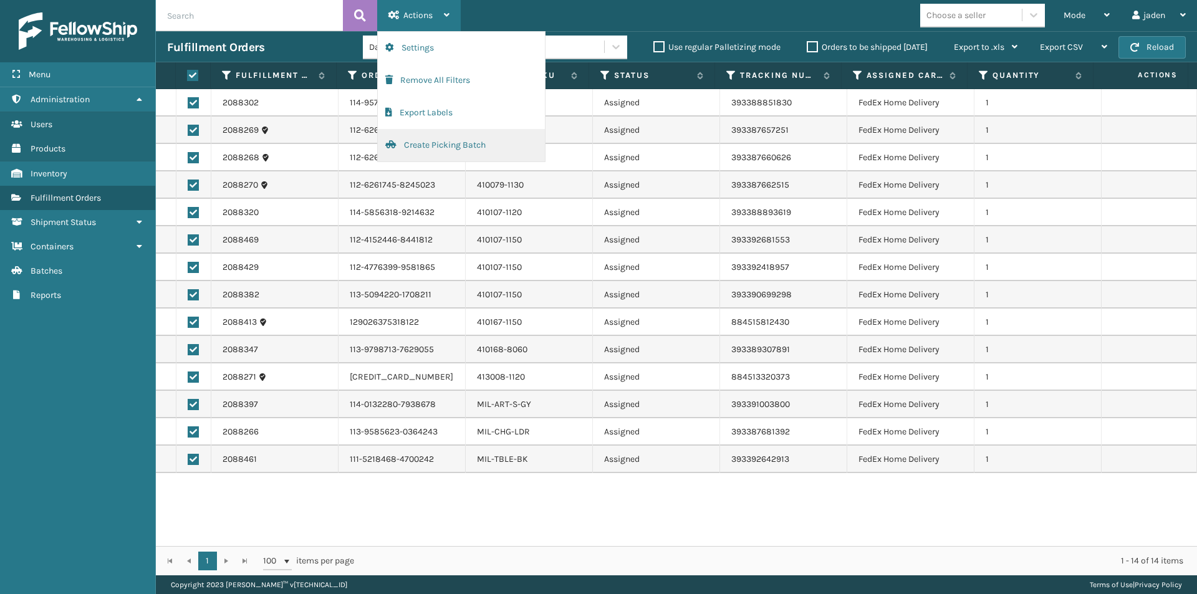
click at [427, 152] on button "Create Picking Batch" at bounding box center [461, 145] width 167 height 32
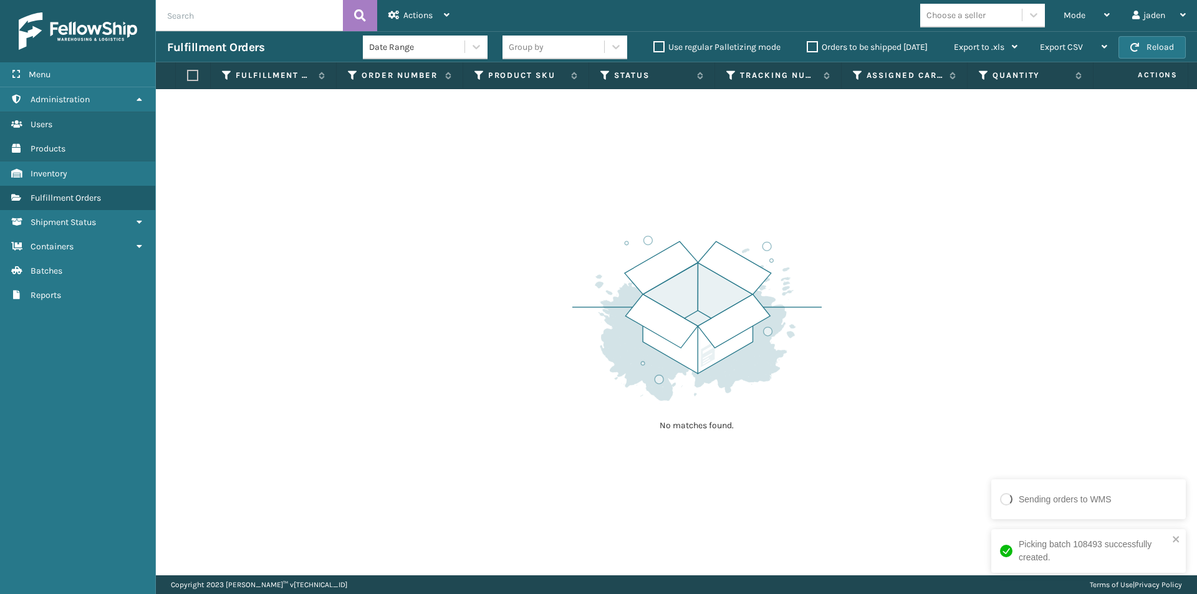
drag, startPoint x: 859, startPoint y: 276, endPoint x: 586, endPoint y: 273, distance: 272.6
click at [586, 273] on img at bounding box center [697, 318] width 249 height 173
click at [1071, 11] on span "Mode" at bounding box center [1075, 15] width 22 height 11
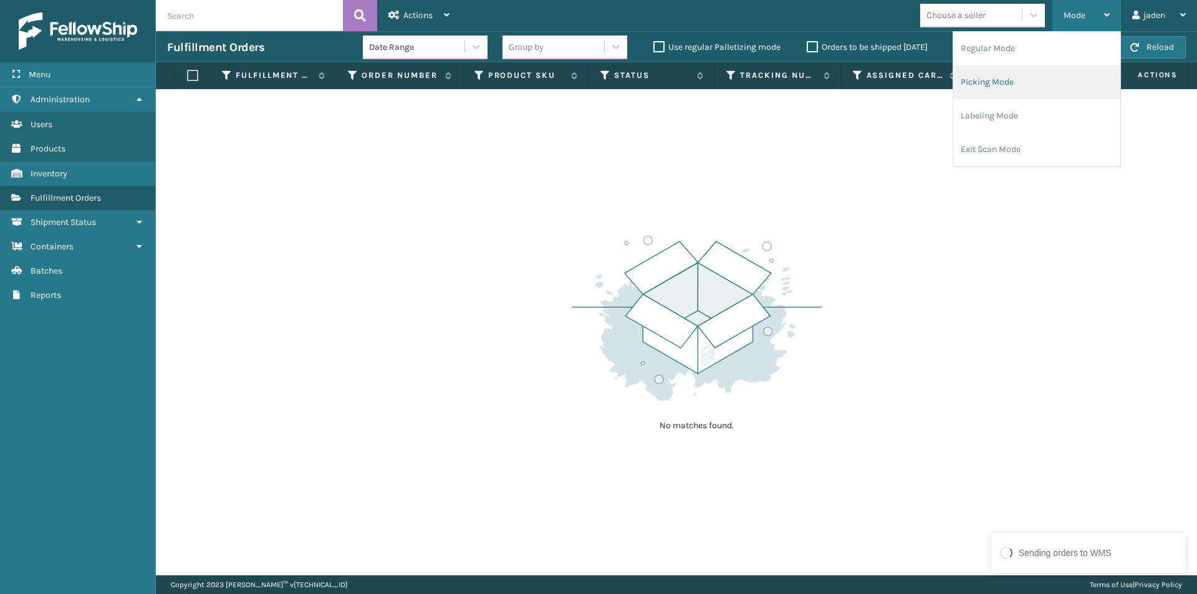
click at [1018, 85] on li "Picking Mode" at bounding box center [1037, 82] width 167 height 34
